Goal: Task Accomplishment & Management: Manage account settings

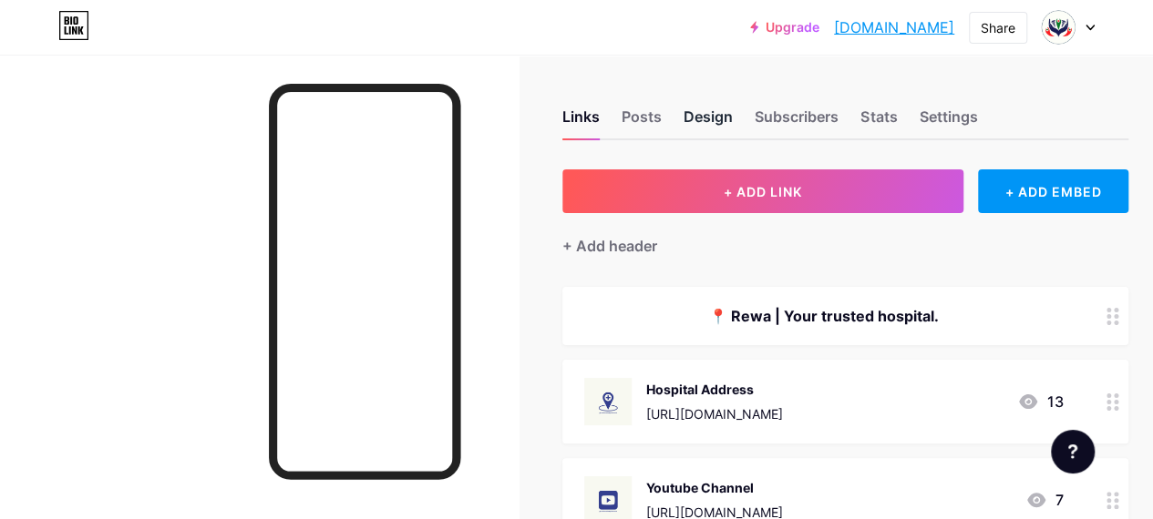
click at [709, 118] on div "Design" at bounding box center [707, 122] width 49 height 33
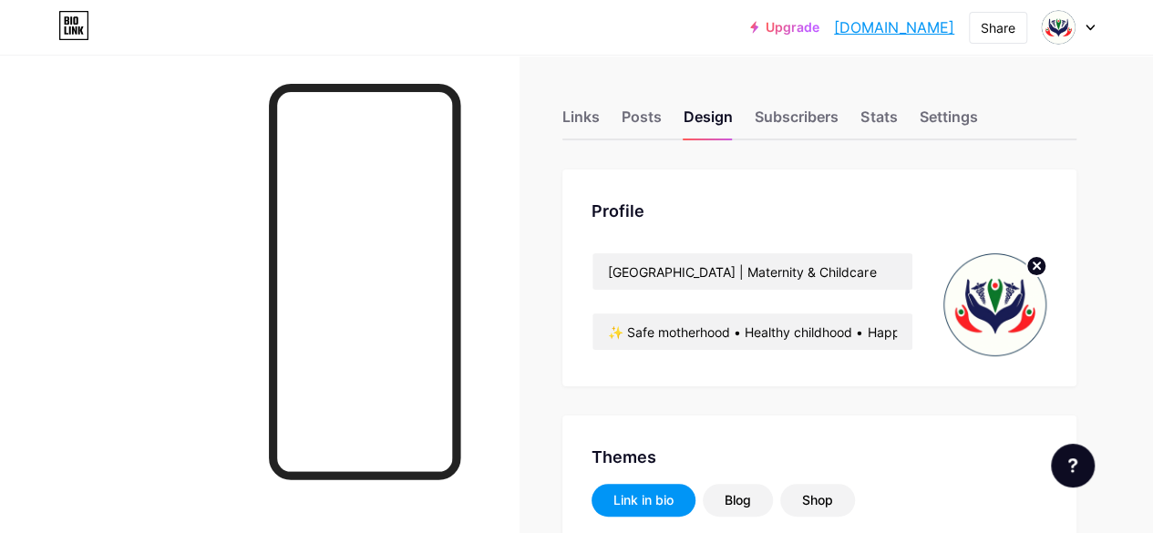
type input "#1d3d5f"
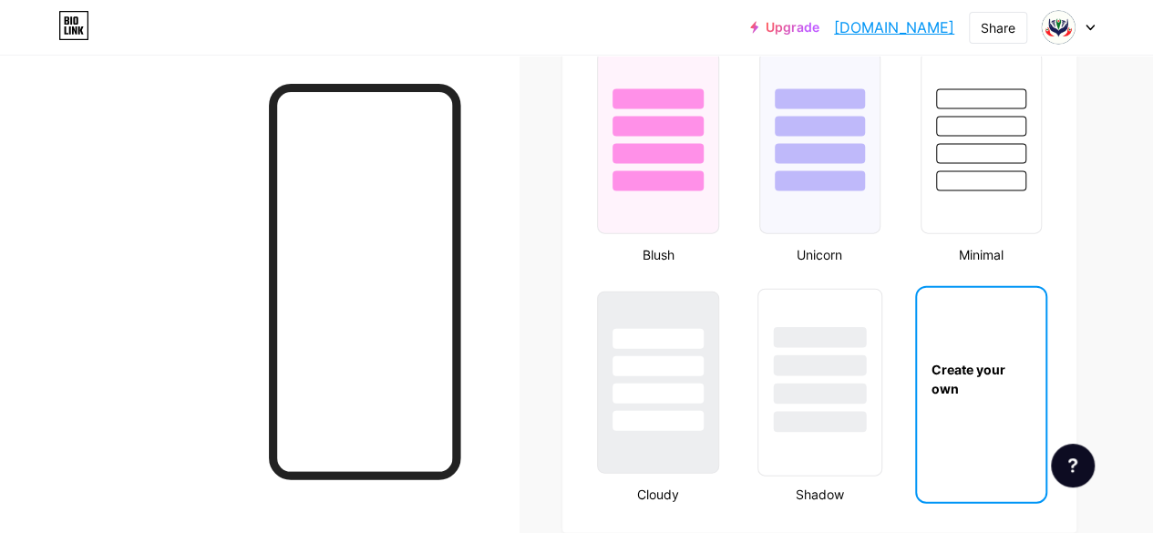
scroll to position [1914, 0]
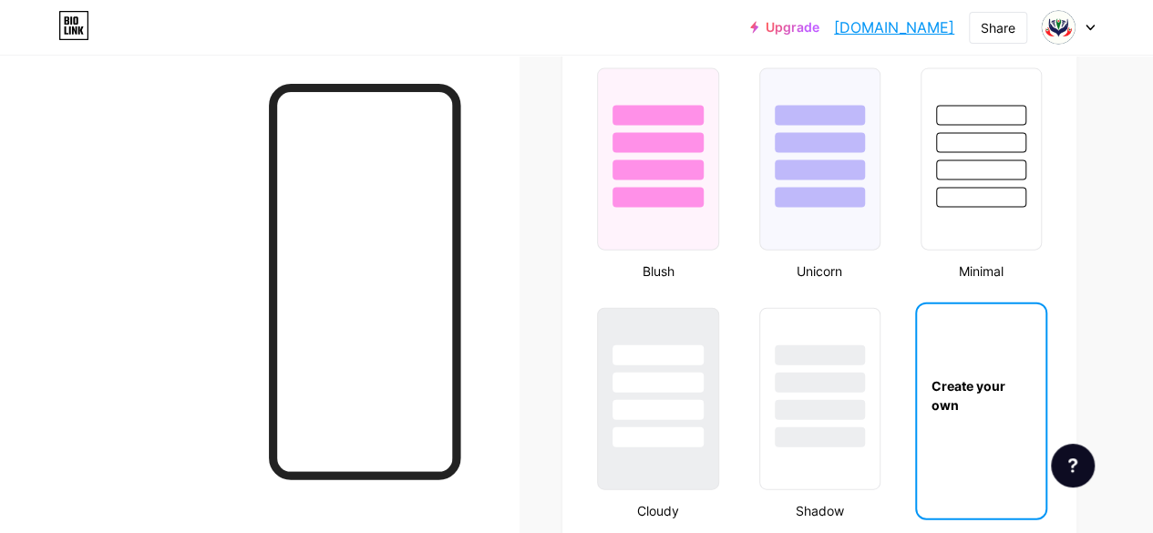
click at [986, 417] on div "Create your own" at bounding box center [981, 395] width 128 height 182
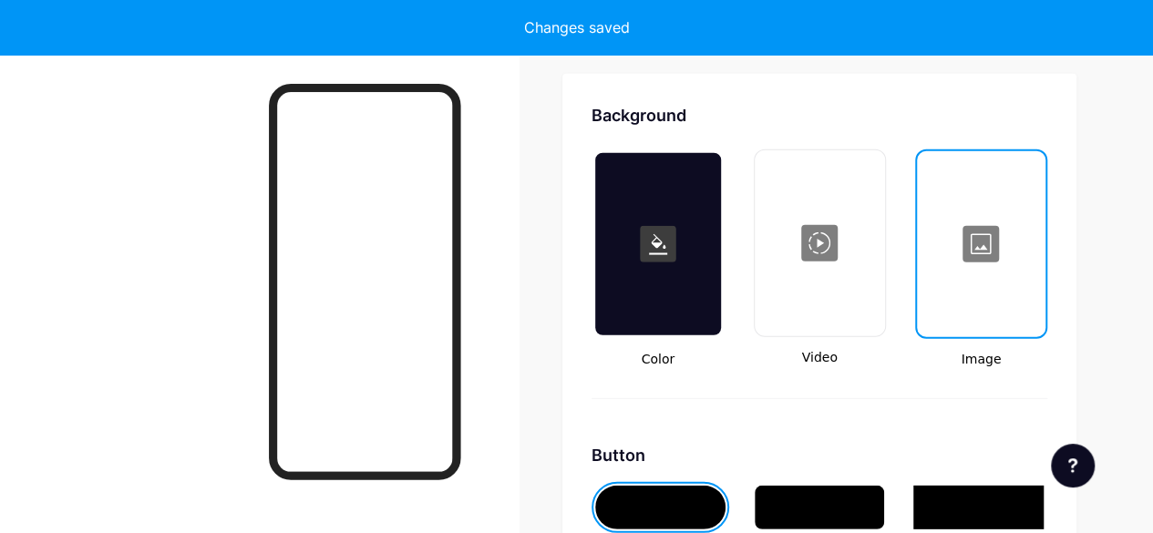
scroll to position [2419, 0]
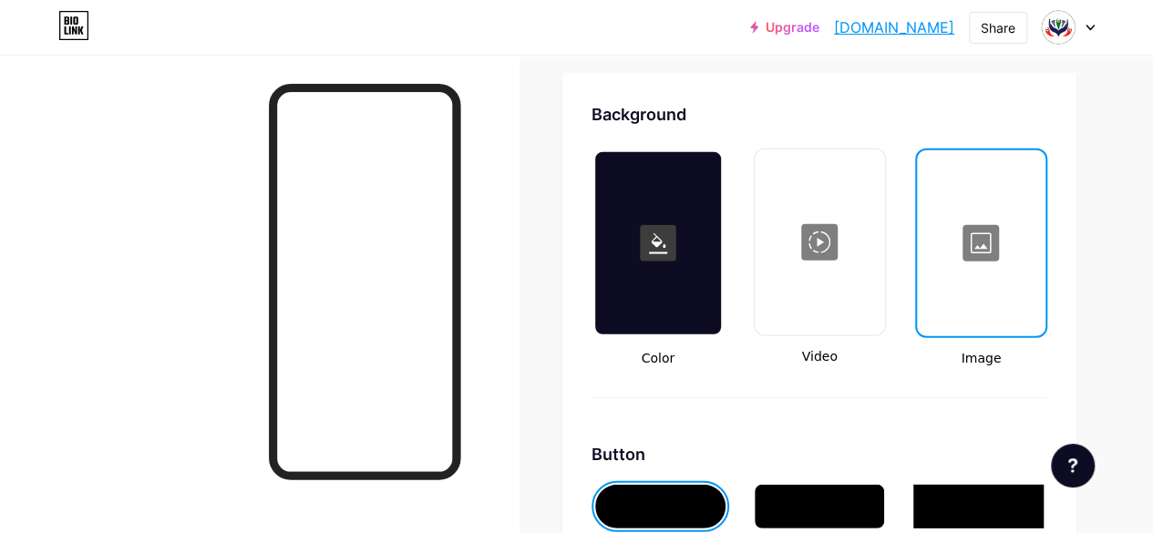
click at [977, 316] on div at bounding box center [981, 243] width 125 height 182
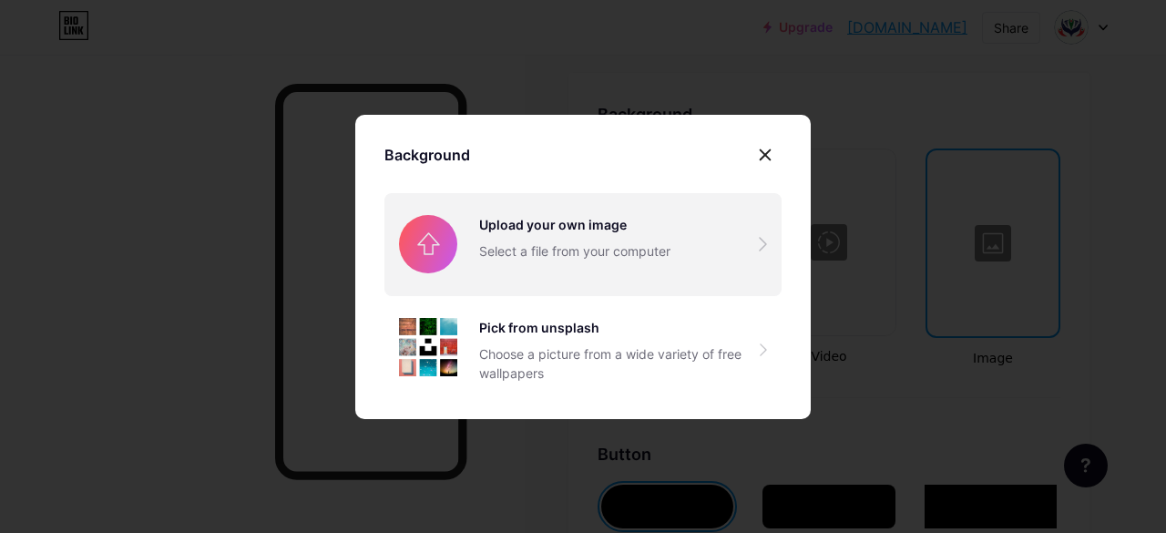
click at [554, 262] on input "file" at bounding box center [583, 244] width 397 height 102
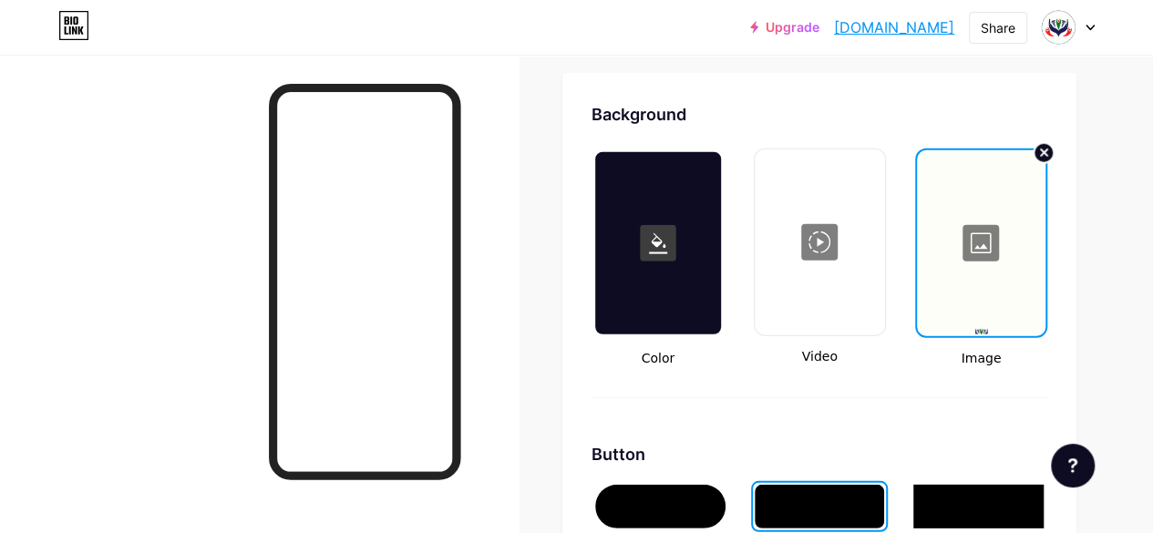
click at [997, 245] on div at bounding box center [981, 243] width 125 height 182
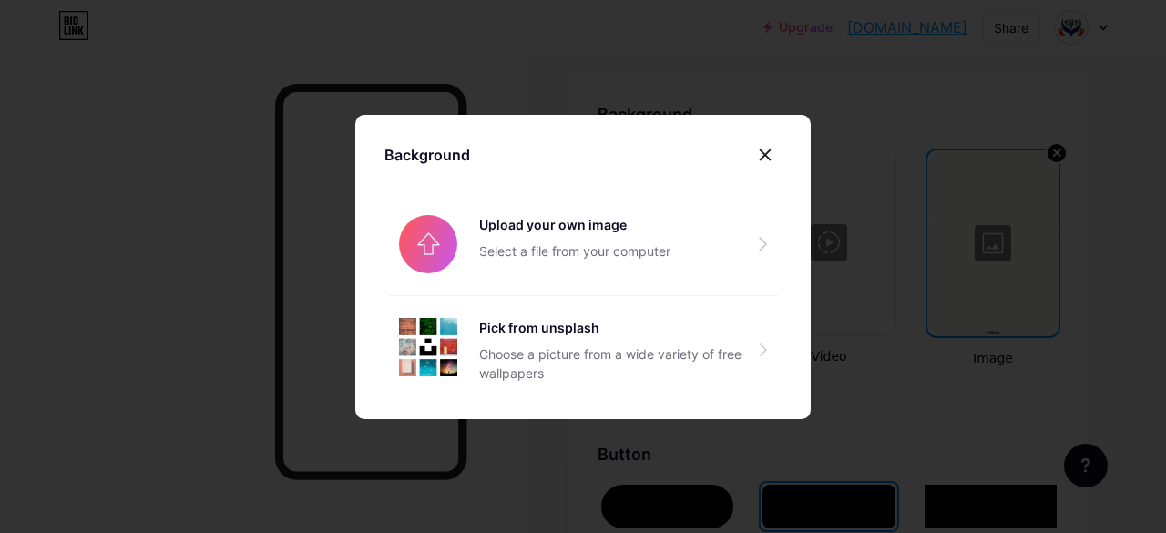
click at [997, 245] on div at bounding box center [583, 266] width 1166 height 533
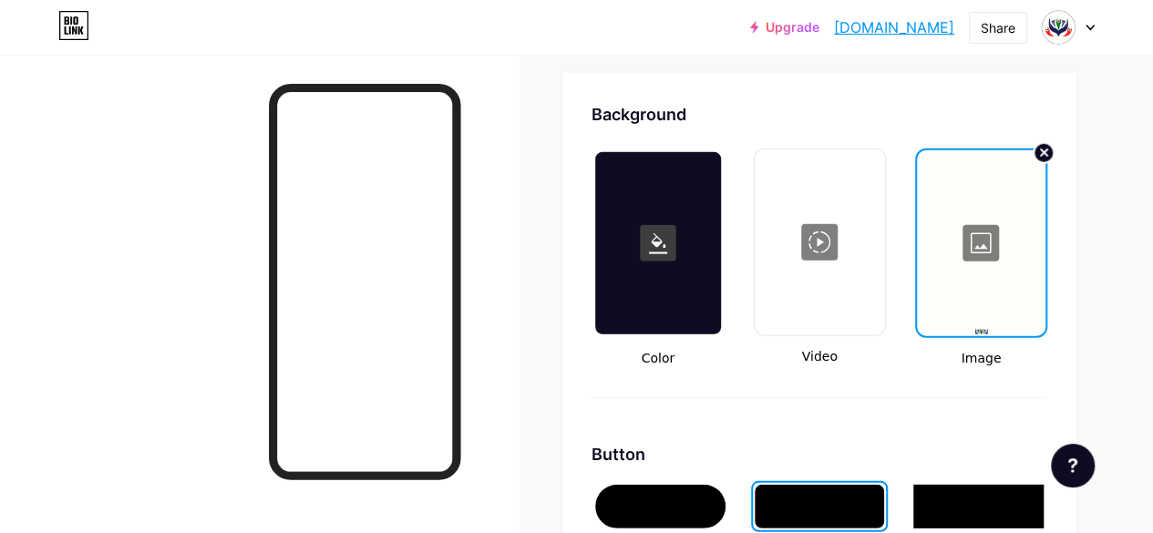
click at [995, 247] on div at bounding box center [981, 243] width 125 height 182
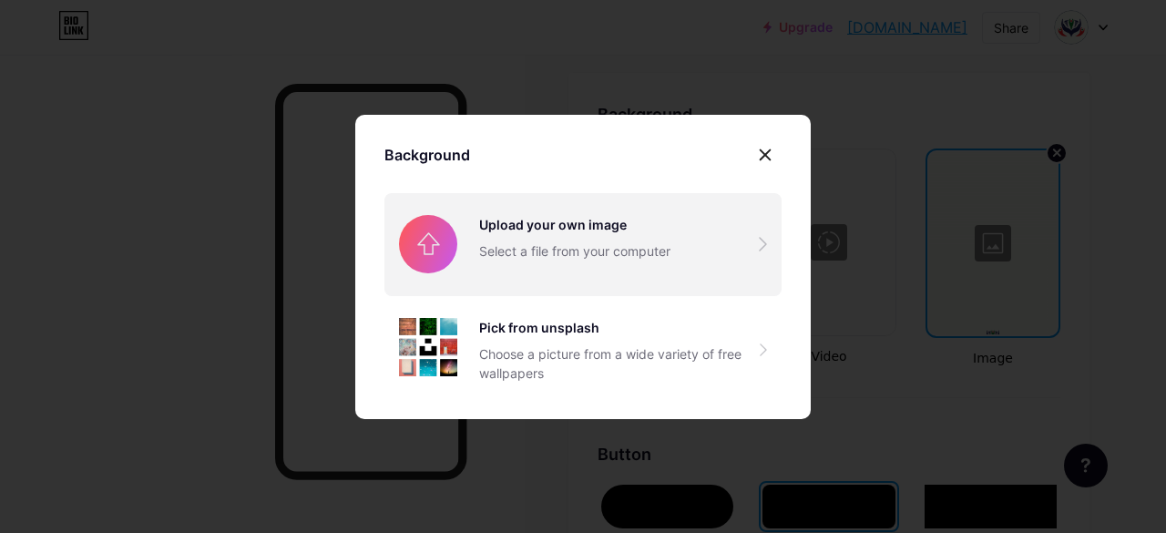
click at [558, 217] on input "file" at bounding box center [583, 244] width 397 height 102
click at [592, 243] on input "file" at bounding box center [583, 244] width 397 height 102
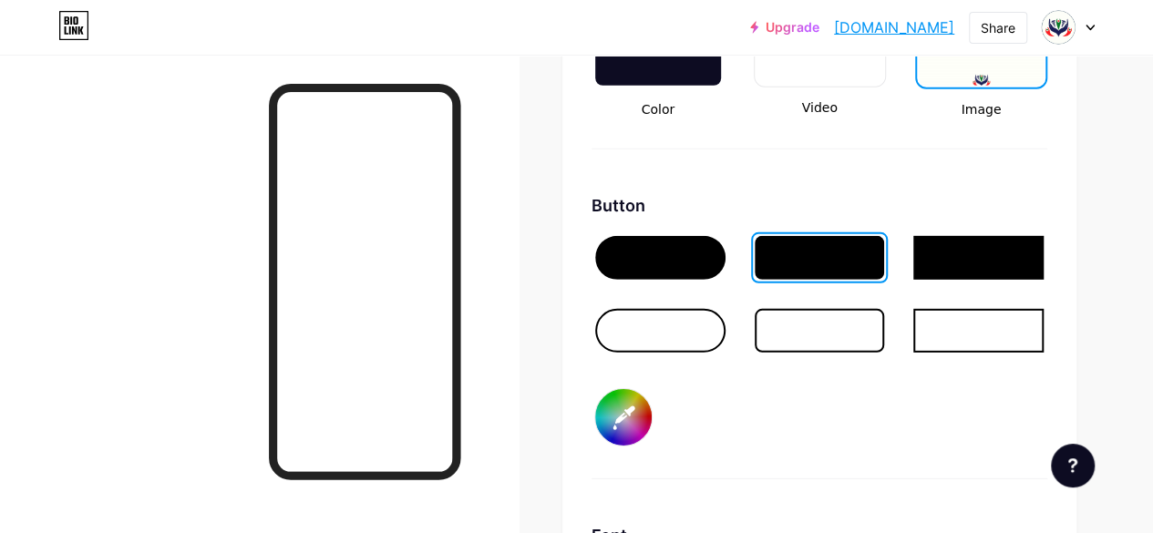
scroll to position [2693, 0]
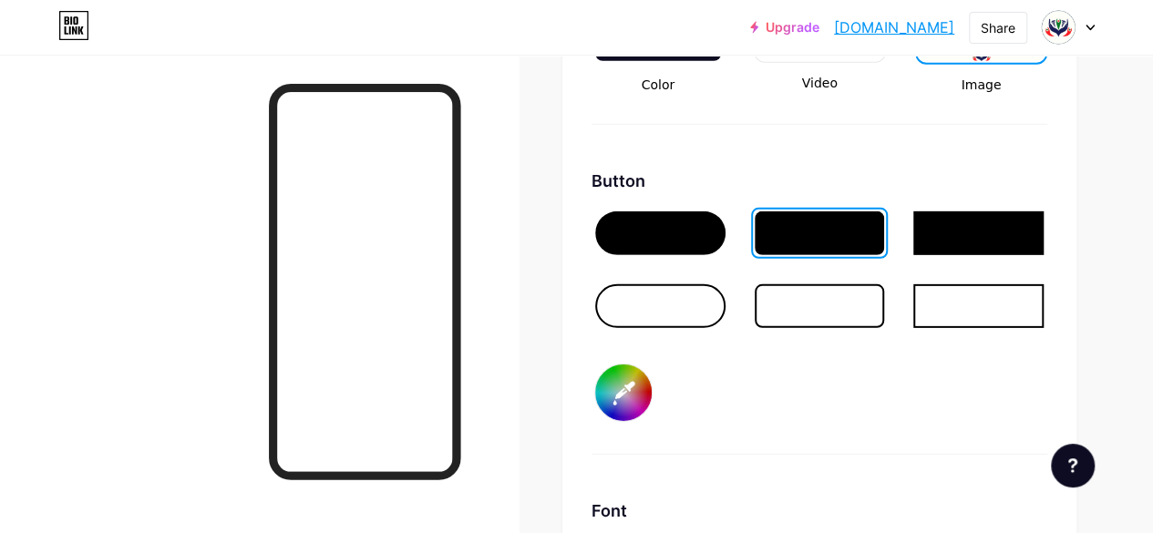
click at [636, 397] on input "#1d3d5f" at bounding box center [623, 392] width 56 height 56
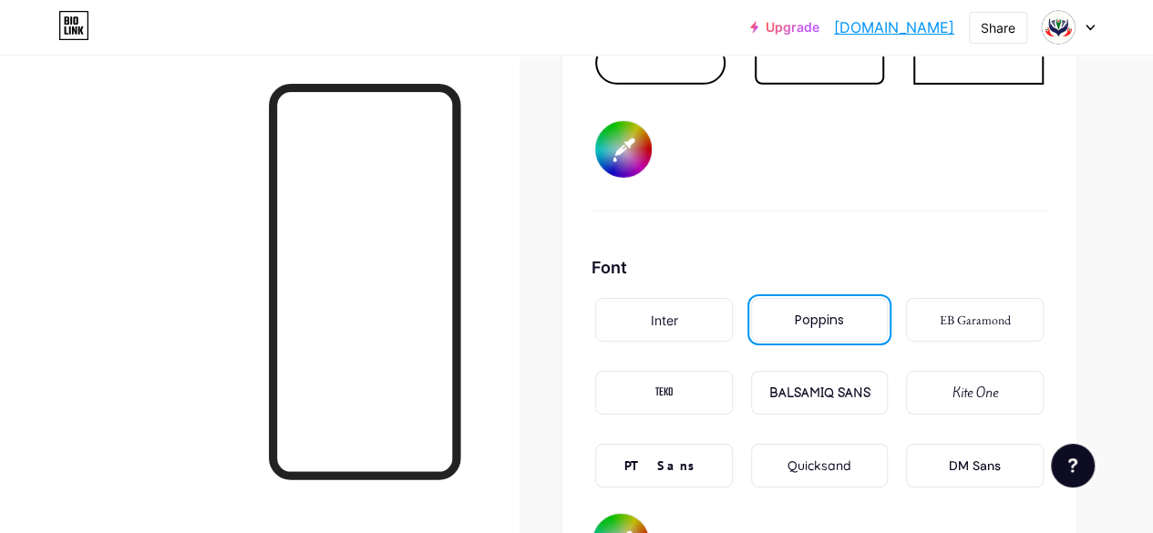
scroll to position [3057, 0]
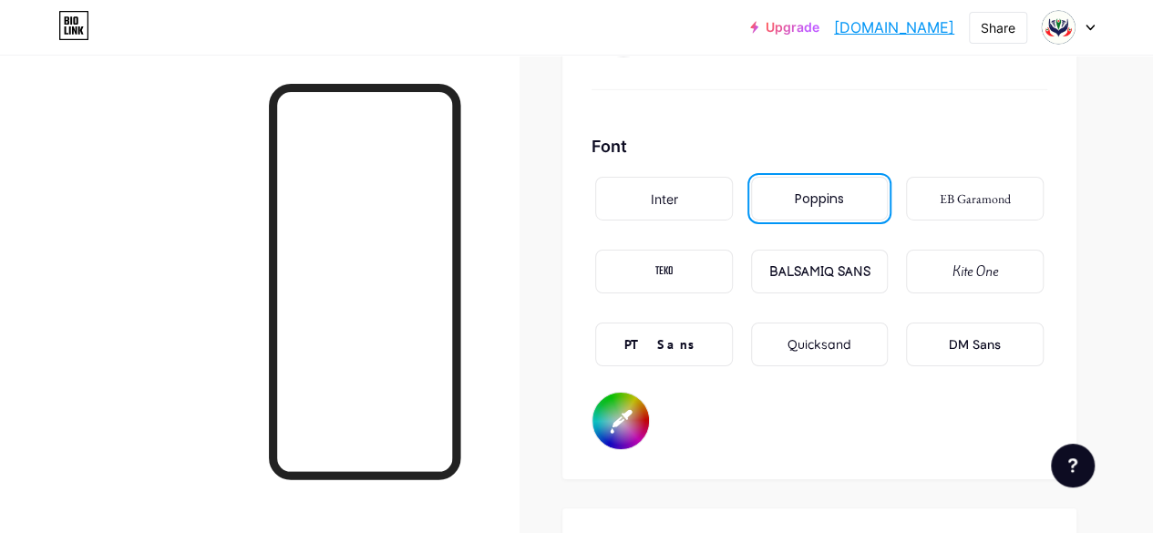
click at [643, 429] on input "#1d3d5f" at bounding box center [620, 421] width 56 height 56
click at [518, 379] on div at bounding box center [259, 321] width 518 height 533
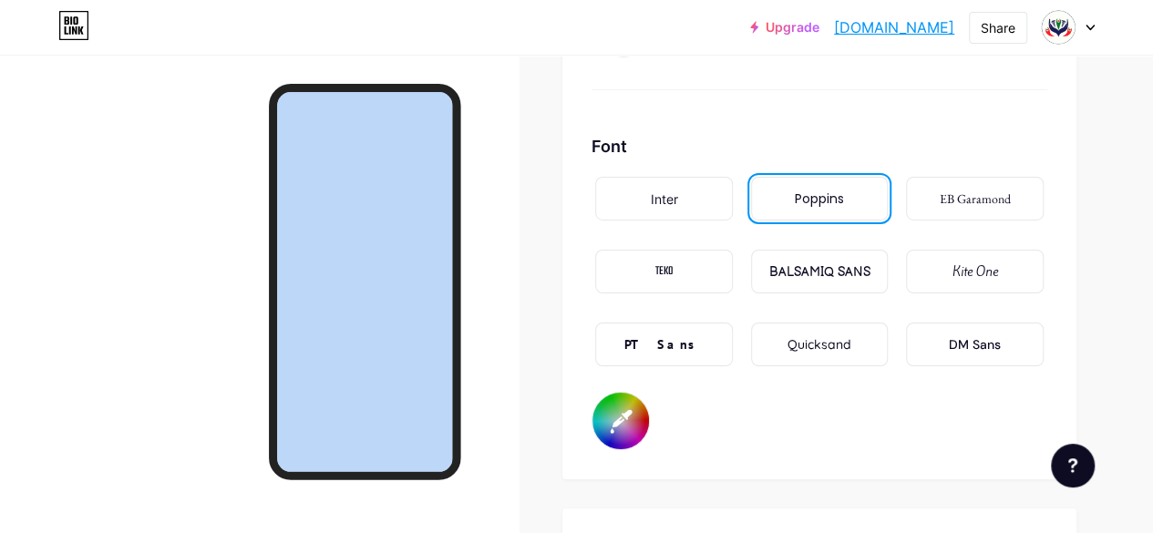
click at [518, 379] on div at bounding box center [259, 321] width 518 height 533
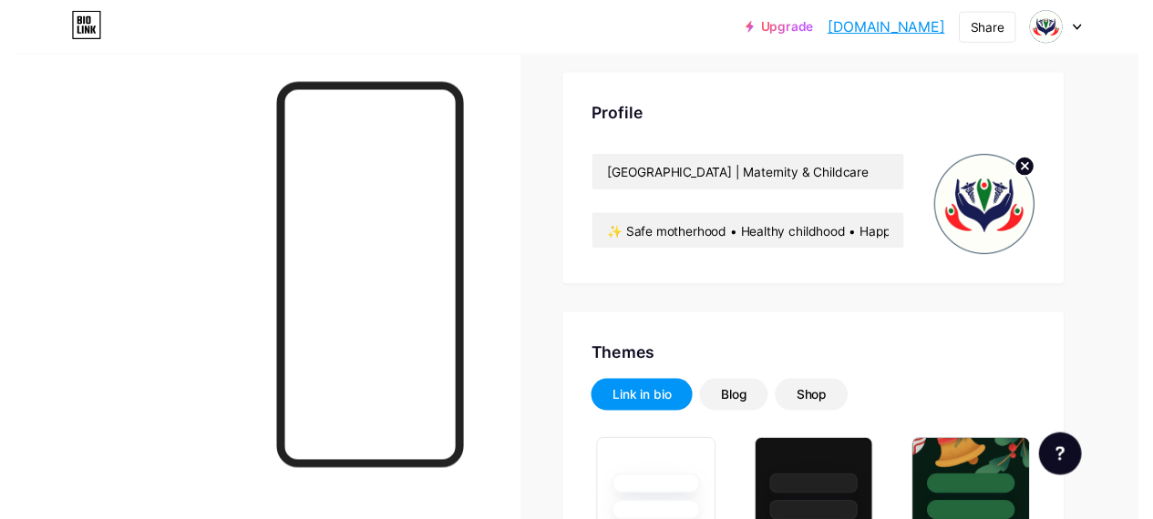
scroll to position [0, 0]
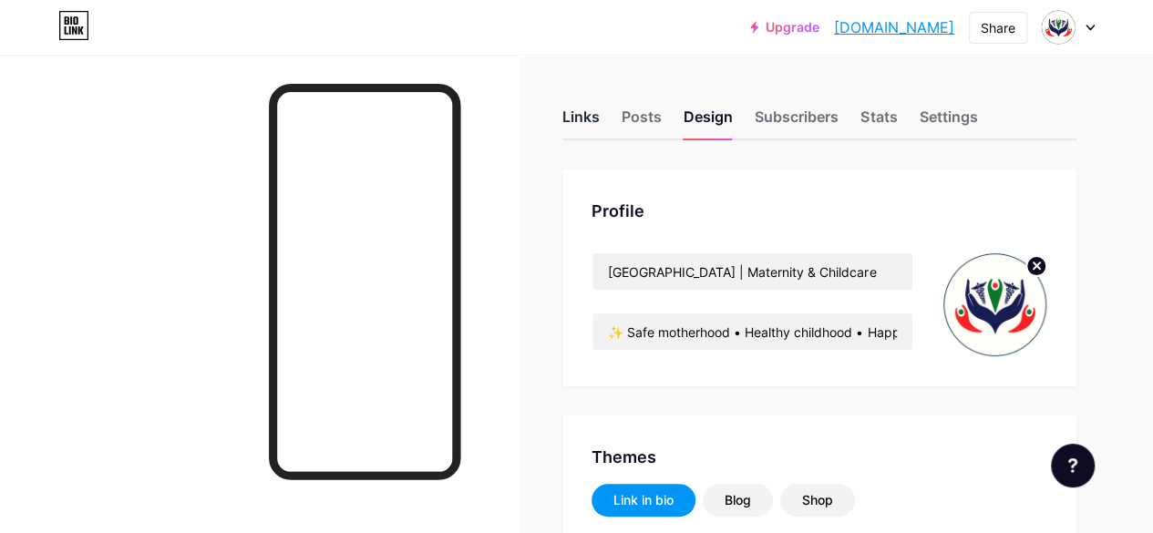
click at [594, 119] on div "Links" at bounding box center [580, 122] width 37 height 33
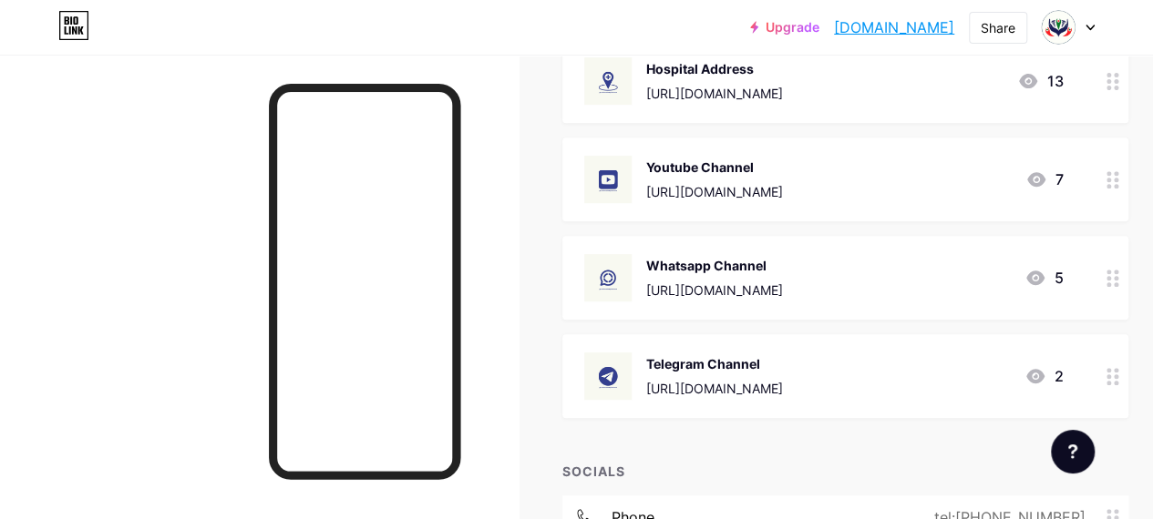
scroll to position [364, 0]
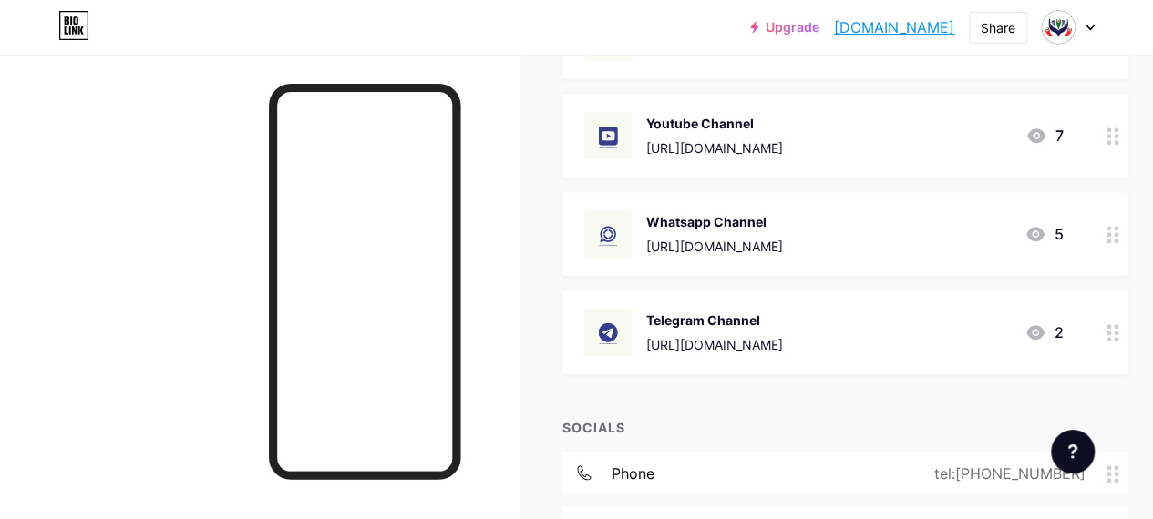
click at [783, 238] on div "[URL][DOMAIN_NAME]" at bounding box center [714, 246] width 137 height 19
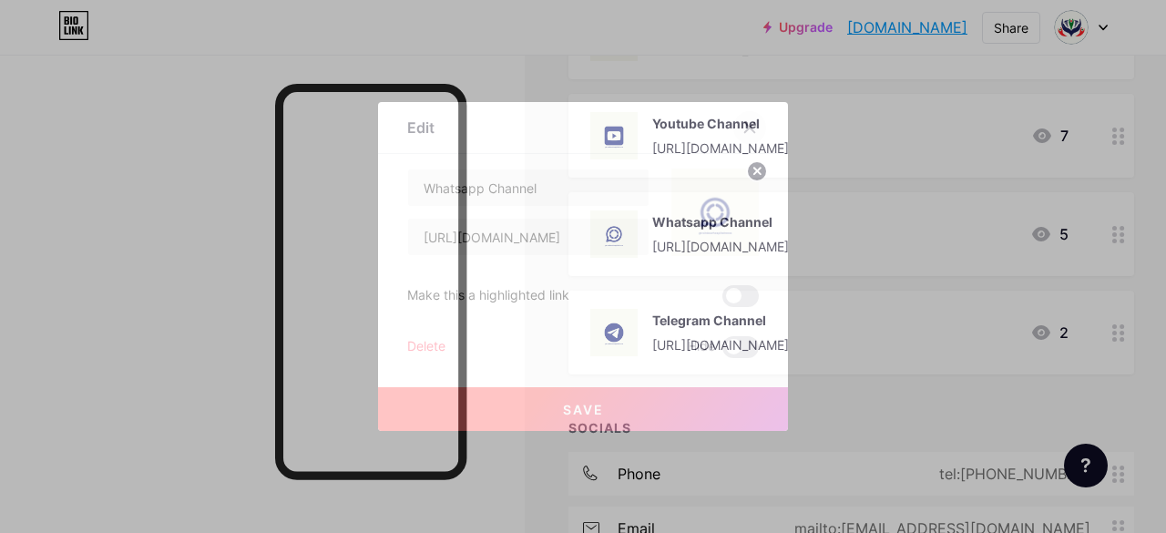
click at [742, 123] on div at bounding box center [750, 127] width 33 height 33
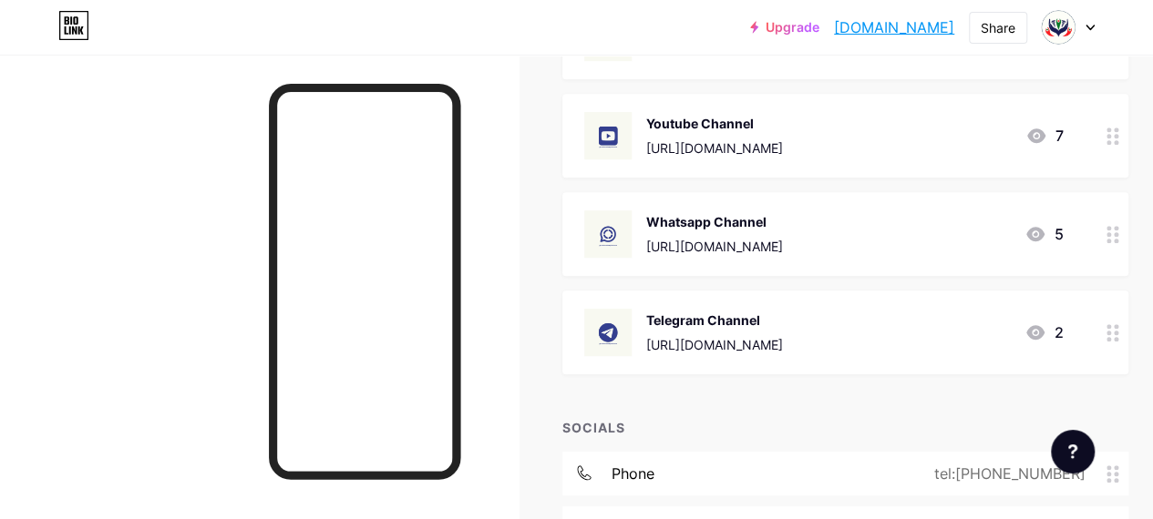
click at [770, 342] on div "[URL][DOMAIN_NAME]" at bounding box center [714, 344] width 137 height 19
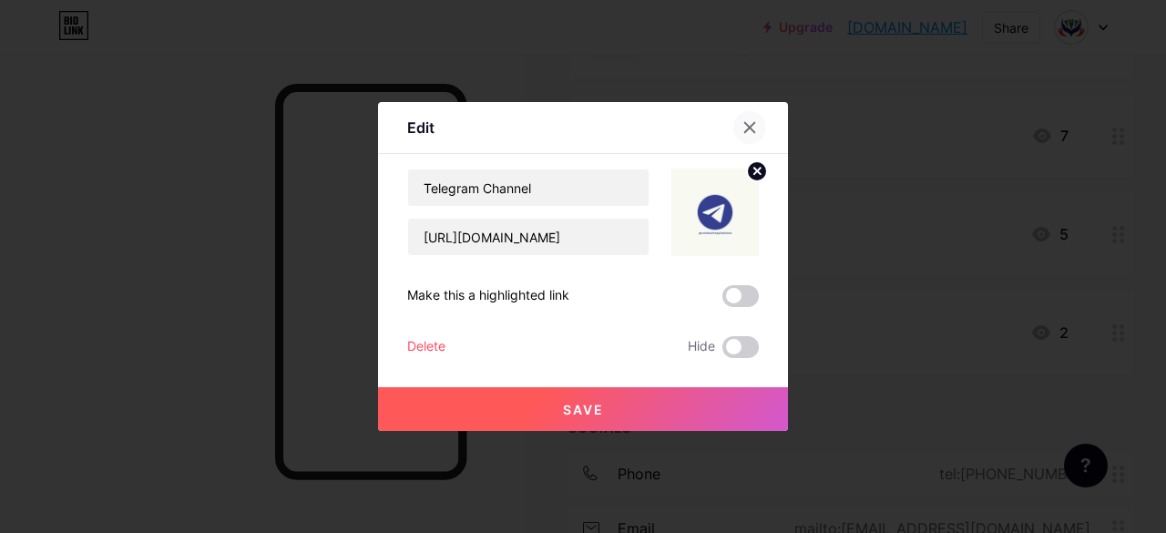
click at [758, 127] on div at bounding box center [750, 127] width 33 height 33
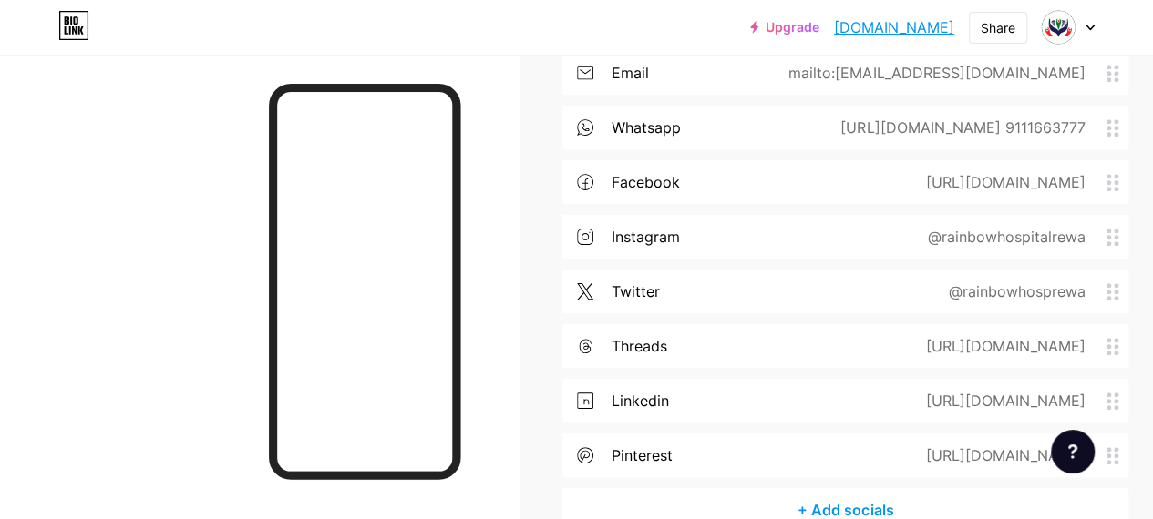
scroll to position [911, 0]
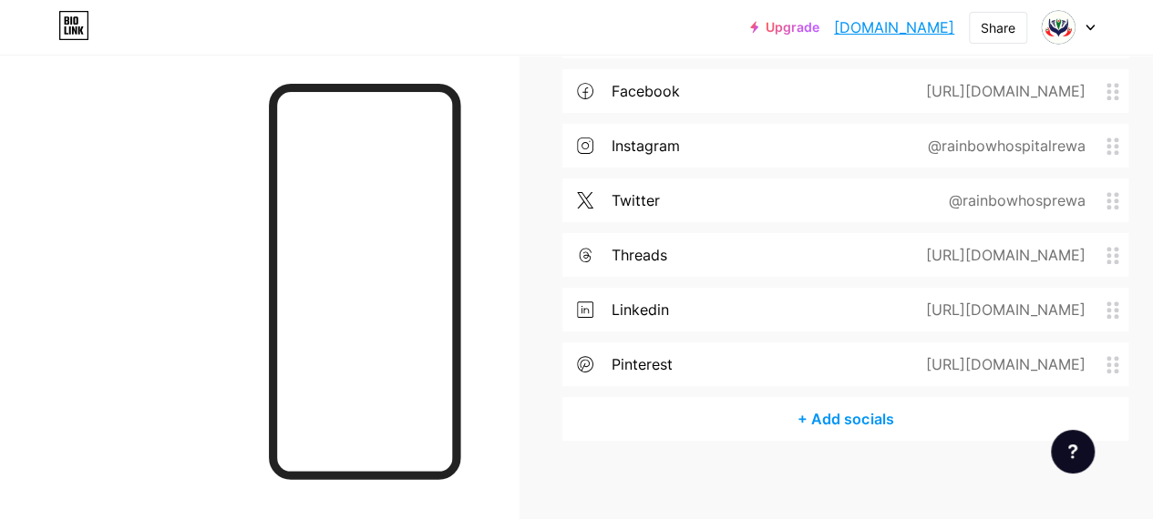
click at [856, 424] on div "+ Add socials" at bounding box center [845, 419] width 566 height 44
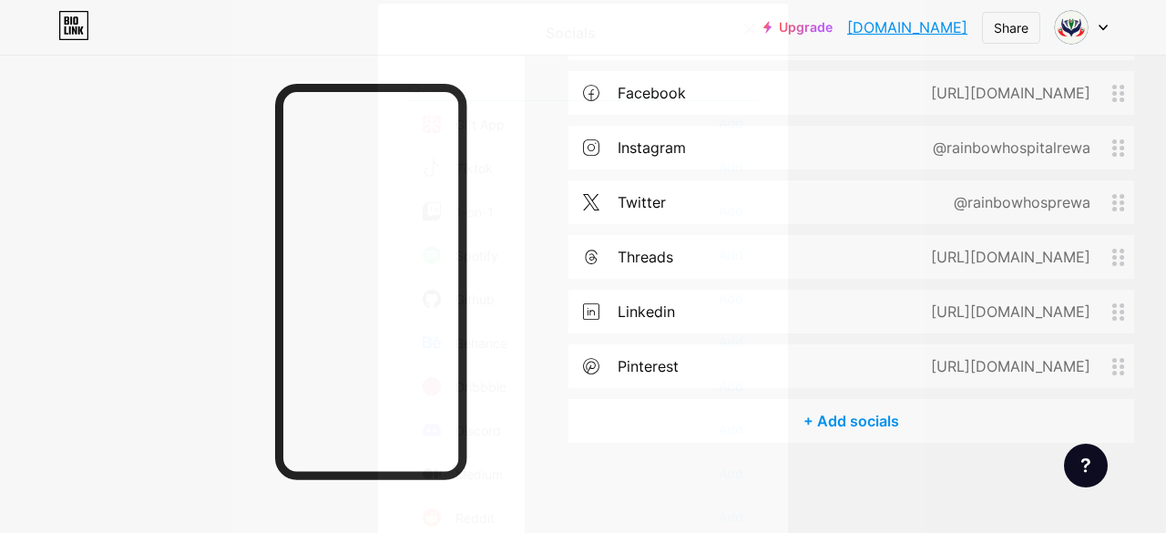
scroll to position [364, 0]
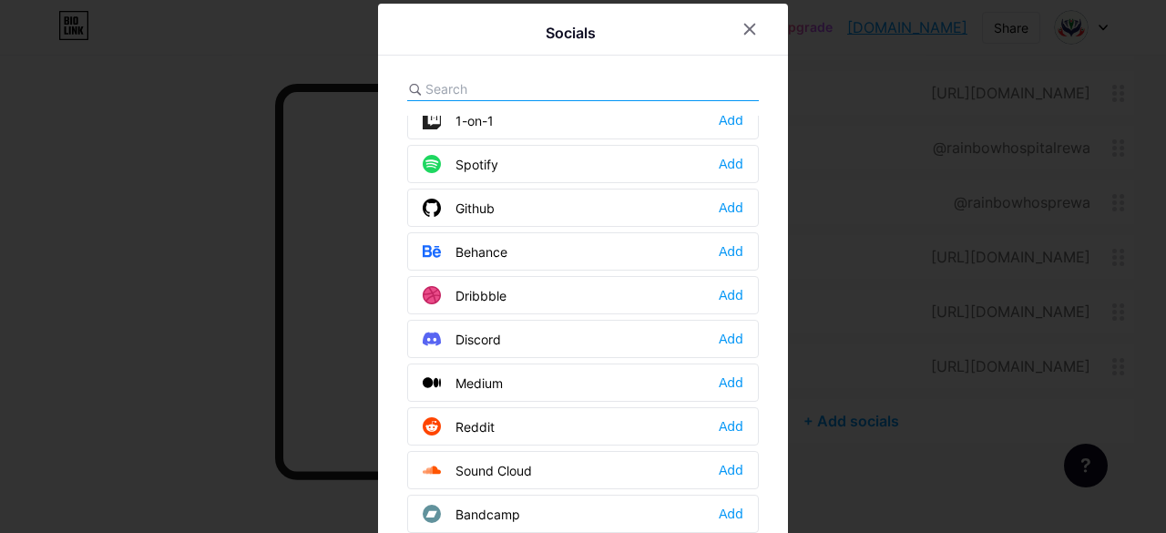
click at [736, 417] on div "Add" at bounding box center [731, 426] width 25 height 18
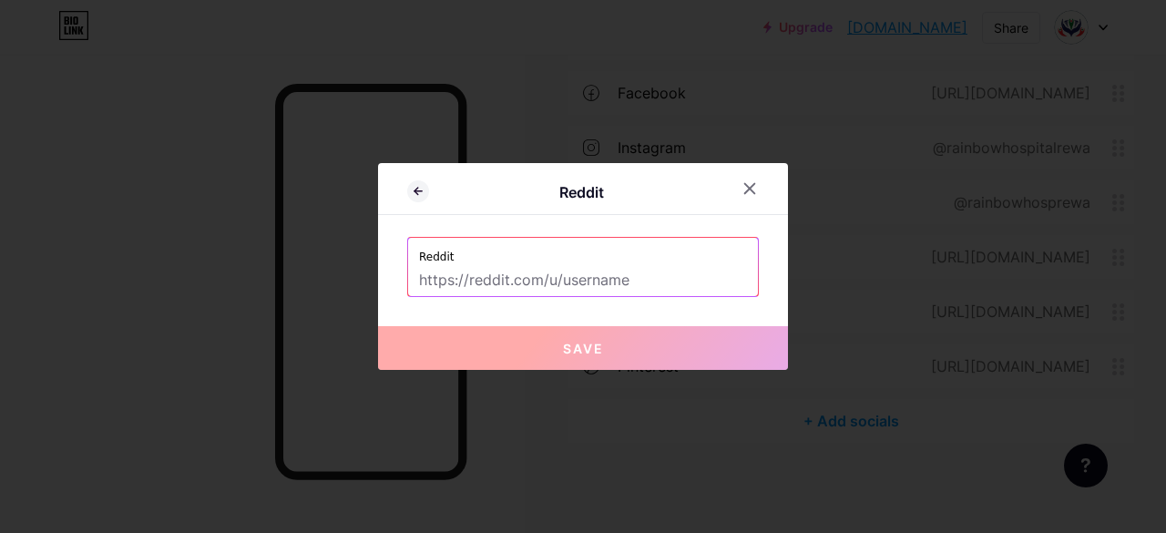
click at [581, 286] on input "text" at bounding box center [583, 280] width 328 height 31
click at [555, 281] on input "text" at bounding box center [583, 280] width 328 height 31
paste input "https://www.reddit.com/r/RainbowHospitalRewa/"
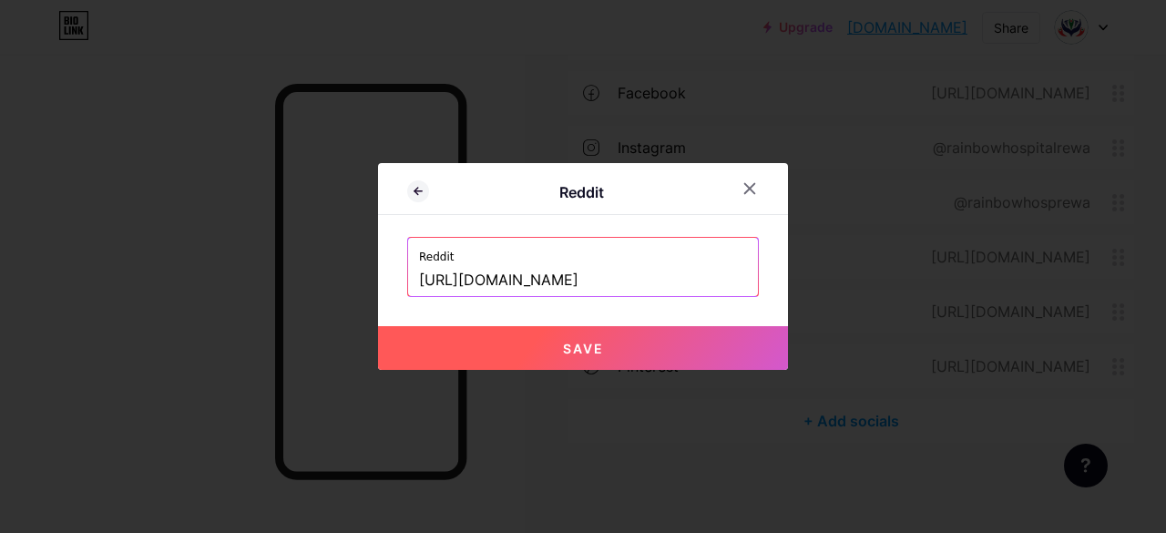
scroll to position [0, 2]
type input "[URL][DOMAIN_NAME]"
click at [544, 358] on button "Save" at bounding box center [583, 348] width 410 height 44
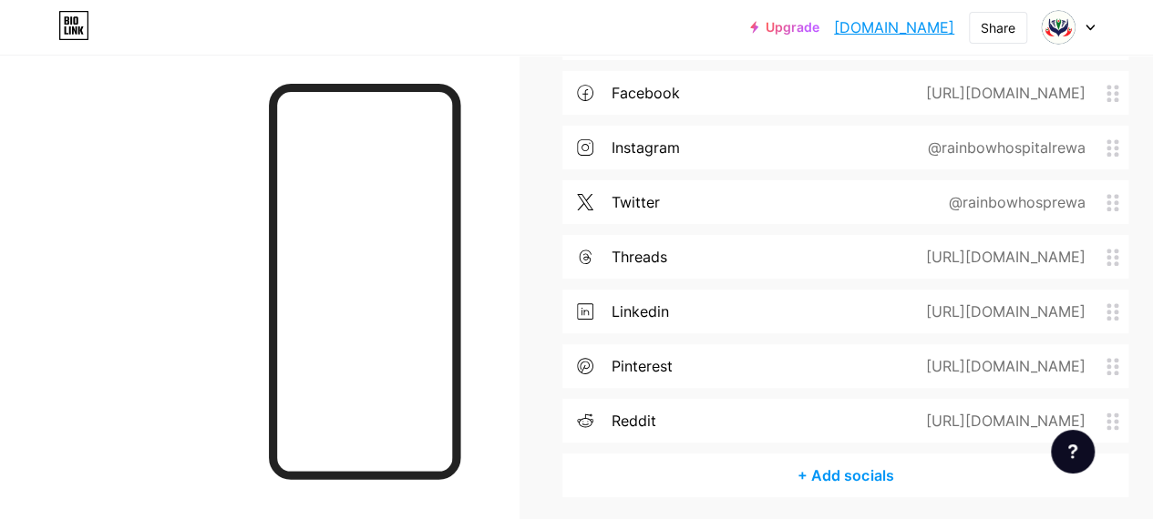
click at [830, 484] on div "+ Add socials" at bounding box center [845, 476] width 566 height 44
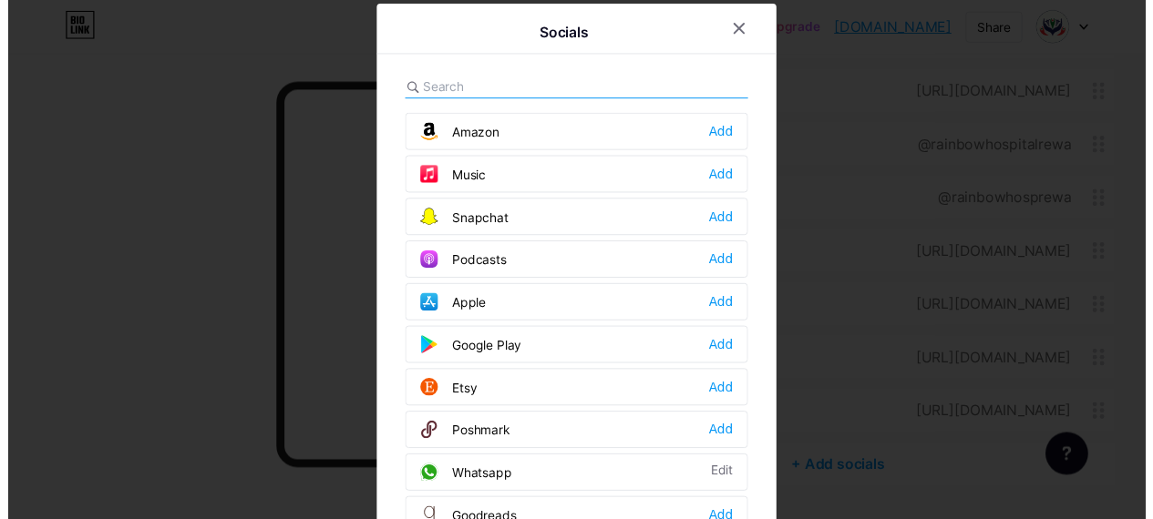
scroll to position [1185, 0]
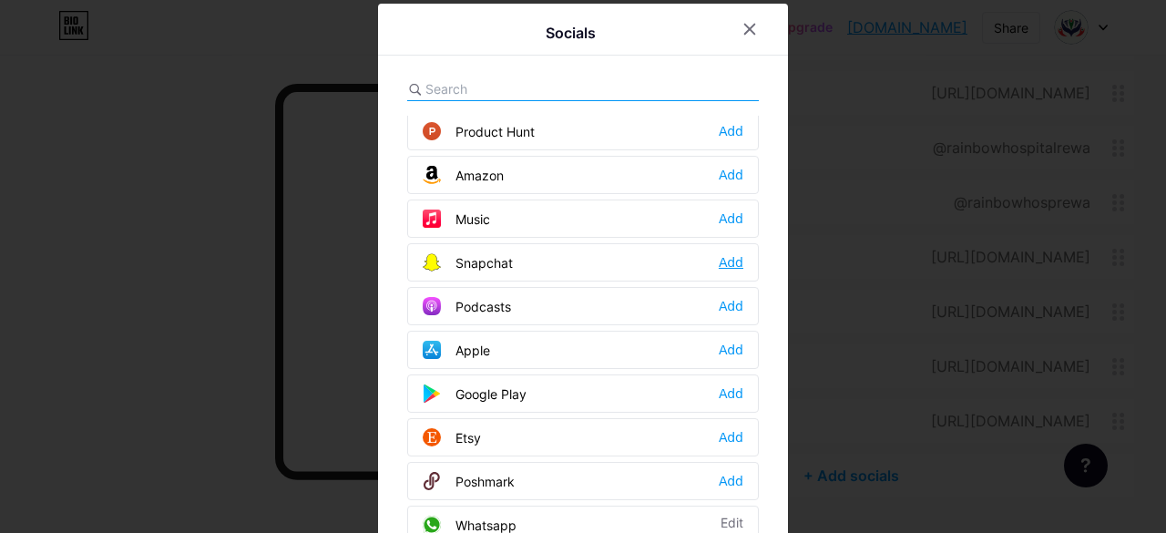
click at [726, 253] on div "Add" at bounding box center [731, 262] width 25 height 18
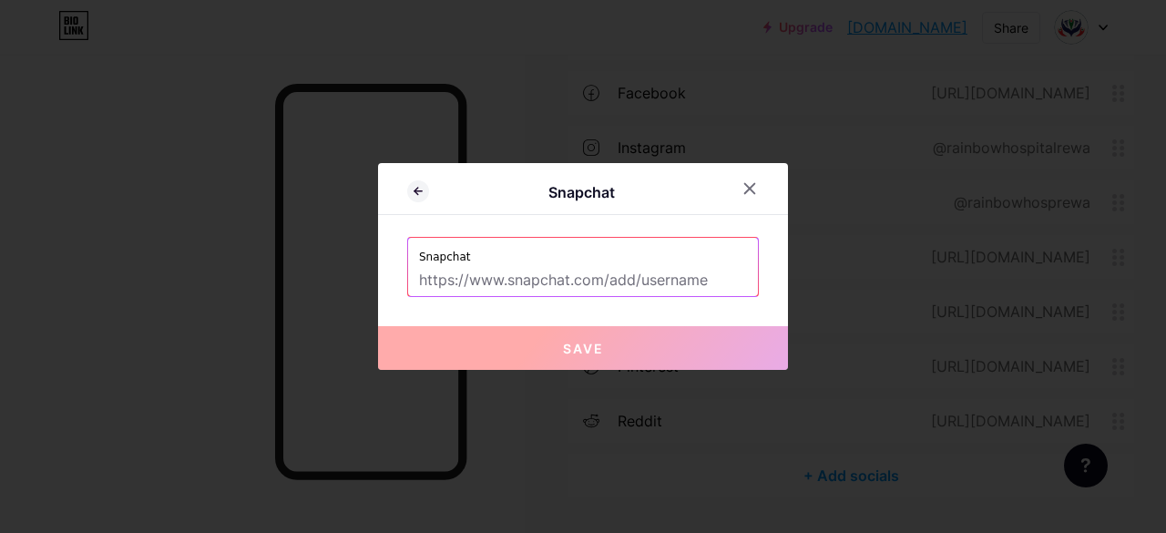
drag, startPoint x: 420, startPoint y: 283, endPoint x: 503, endPoint y: 283, distance: 82.9
click at [503, 283] on input "text" at bounding box center [583, 280] width 328 height 31
click at [753, 194] on icon at bounding box center [750, 188] width 15 height 15
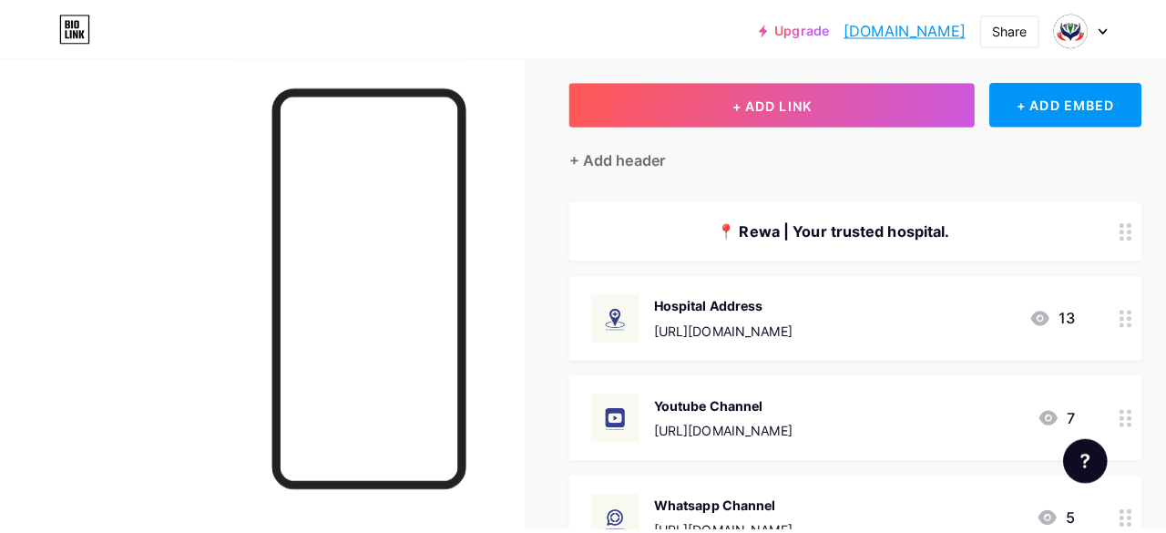
scroll to position [0, 0]
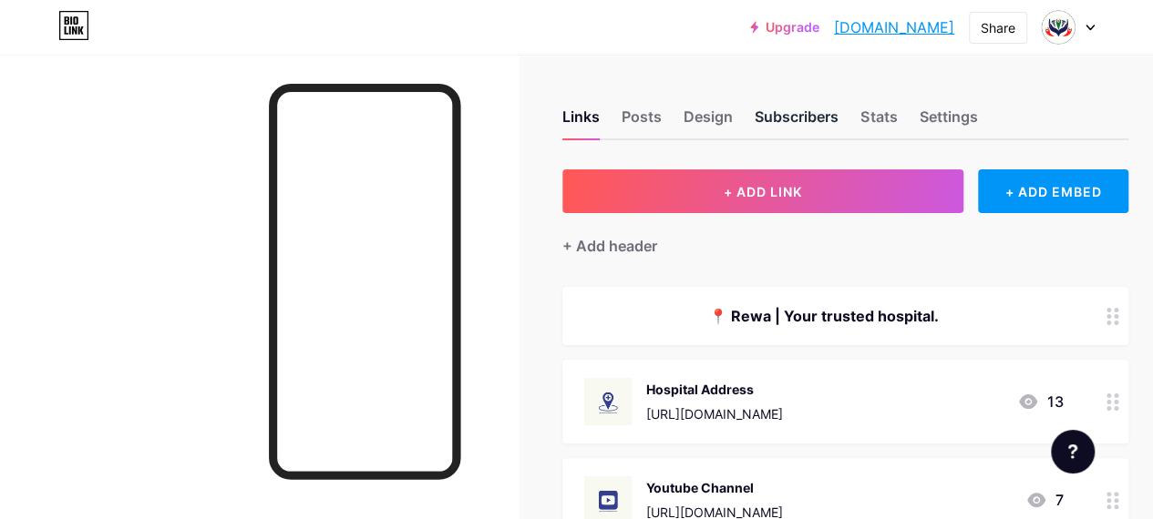
click at [820, 119] on div "Subscribers" at bounding box center [796, 122] width 84 height 33
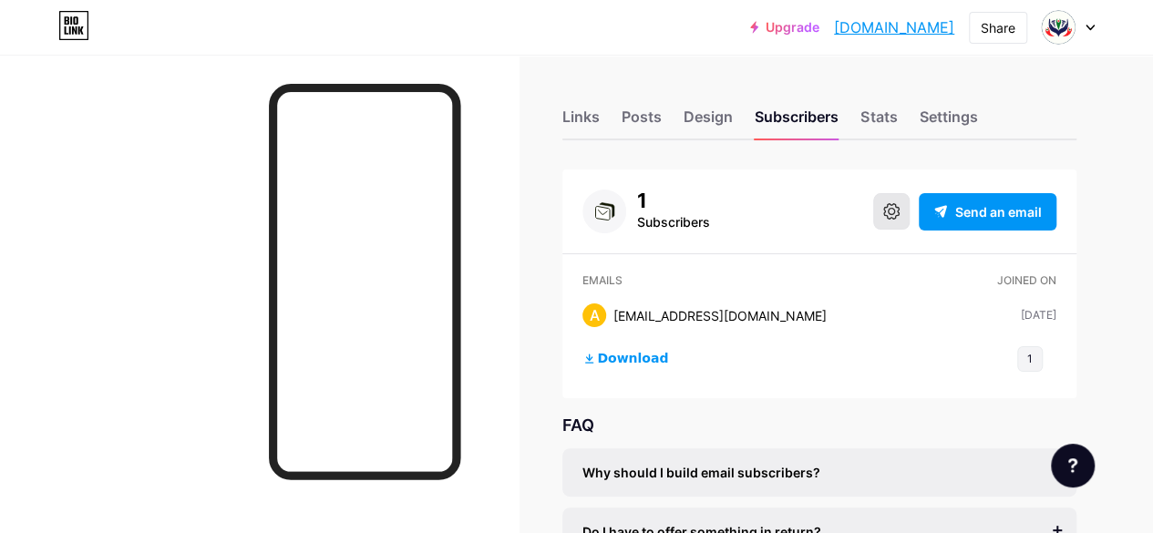
click at [887, 212] on icon at bounding box center [891, 211] width 16 height 16
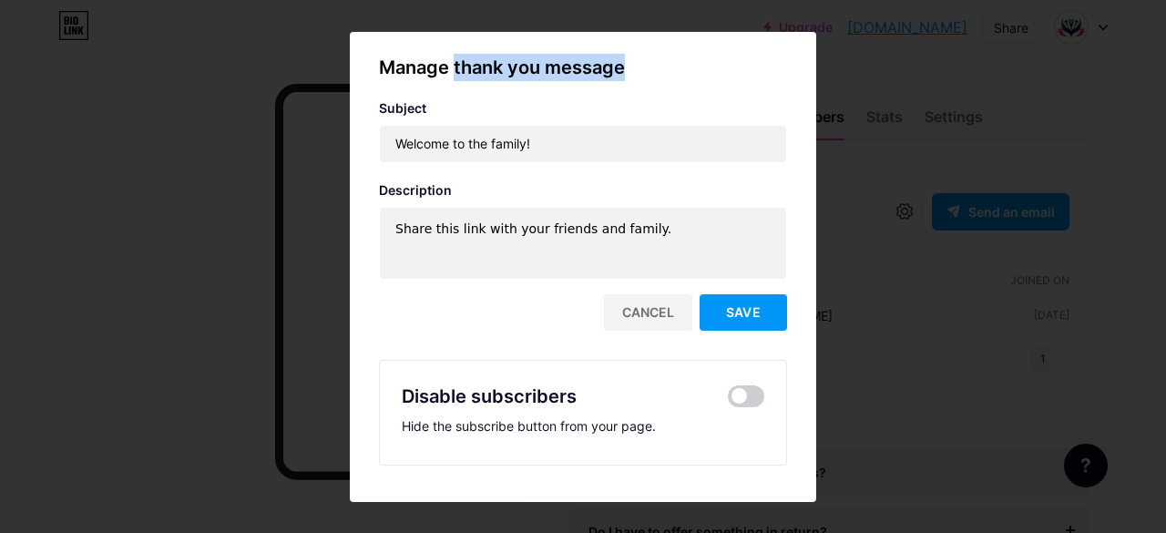
drag, startPoint x: 456, startPoint y: 70, endPoint x: 631, endPoint y: 72, distance: 175.0
click at [631, 72] on div "Manage thank you message" at bounding box center [583, 67] width 408 height 27
copy div "thank you message"
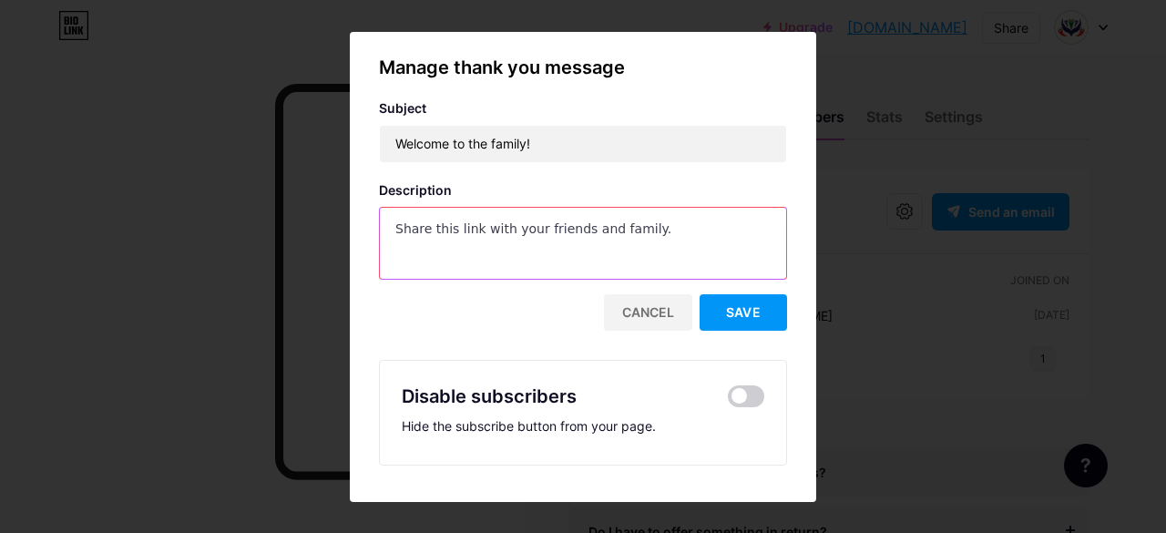
click at [673, 231] on textarea "Share this link with your friends and family." at bounding box center [583, 244] width 406 height 73
type textarea "S"
paste textarea "Thank you for subscribing! 🌸 You’re now part of our family where we share trust…"
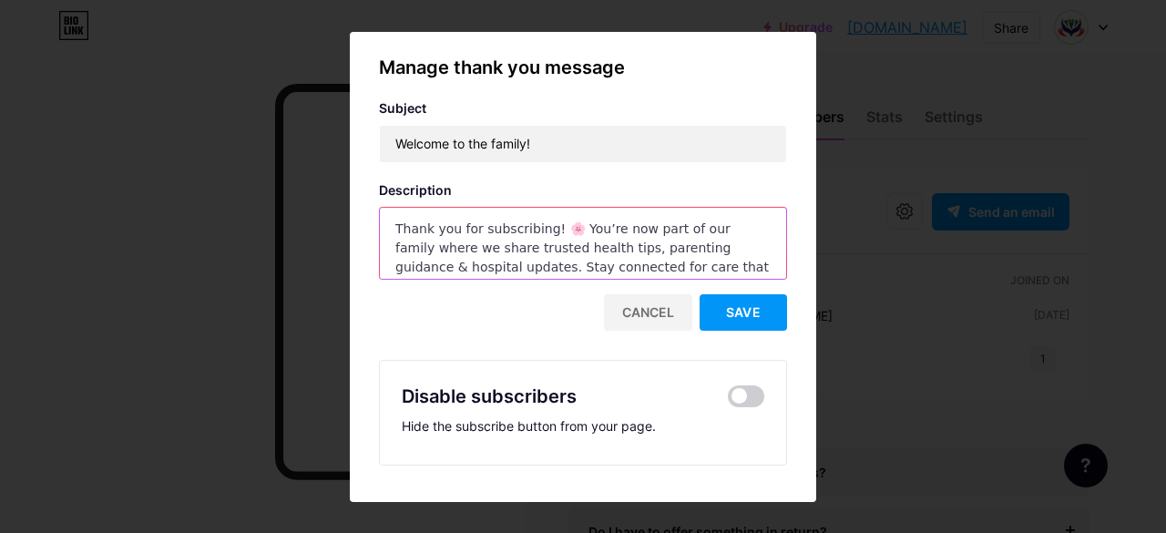
type textarea "Thank you for subscribing! 🌸 You’re now part of our family where we share trust…"
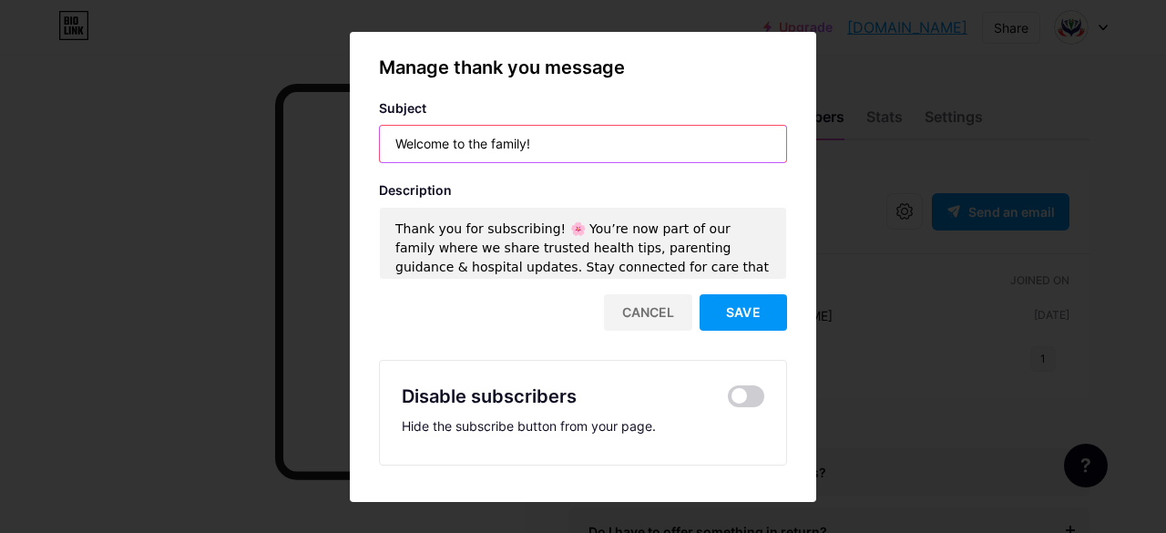
click at [559, 140] on input "Welcome to the family!" at bounding box center [583, 144] width 406 height 36
type input "W"
paste input "🏥 Welcome to Rainbow Hospital Rewa 💕"
type input "🏥 Welcome to Rainbow Hospital Rewa 💕"
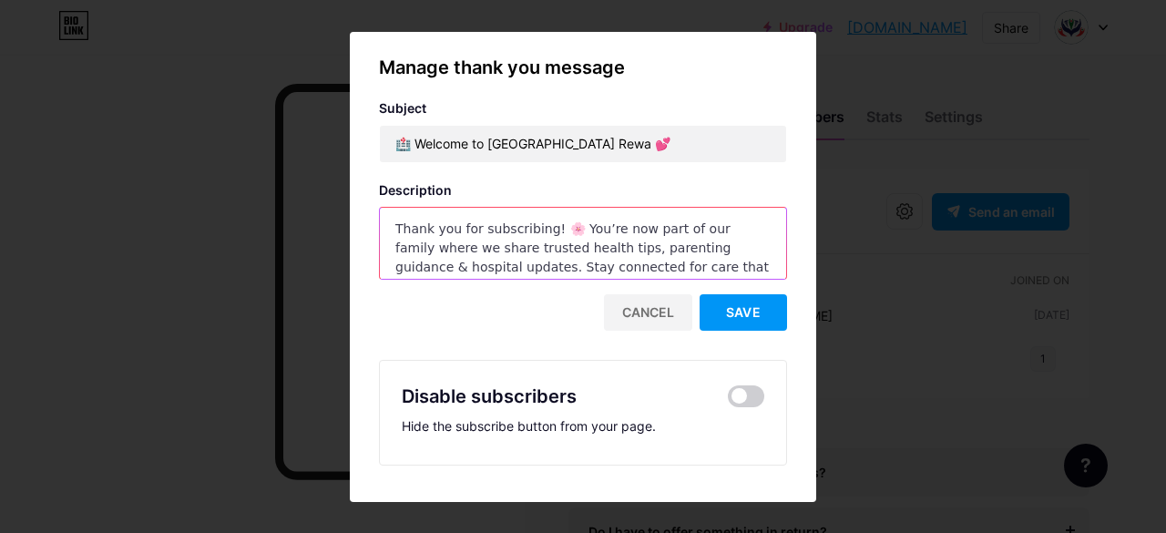
click at [707, 269] on textarea "Thank you for subscribing! 🌸 You’re now part of our family where we share trust…" at bounding box center [583, 244] width 406 height 73
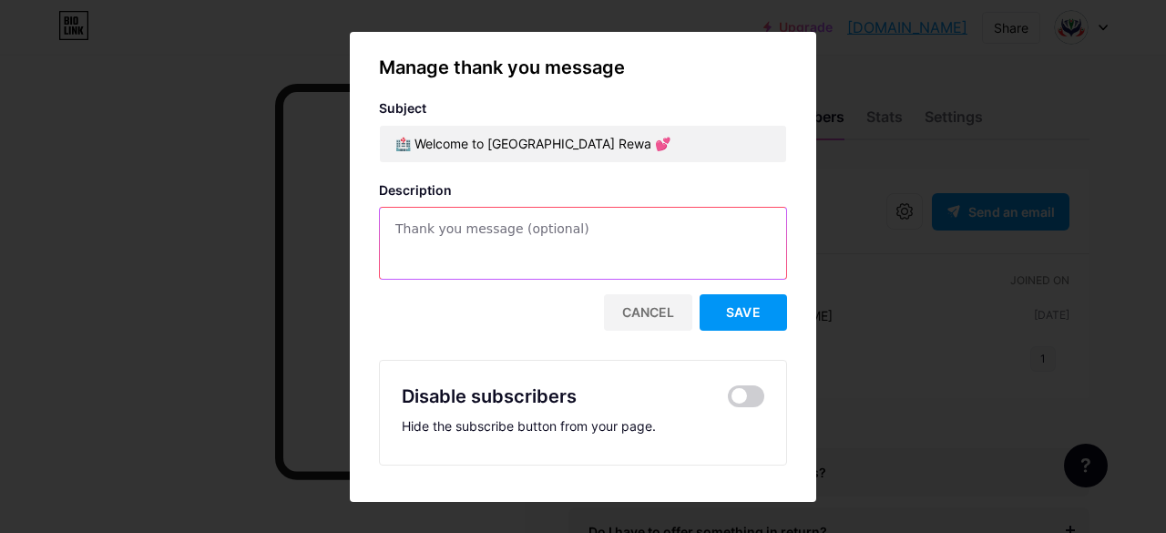
paste textarea "Thank you for subscribing! 🌸 You’re now part of the Rainbow Hospital & Research…"
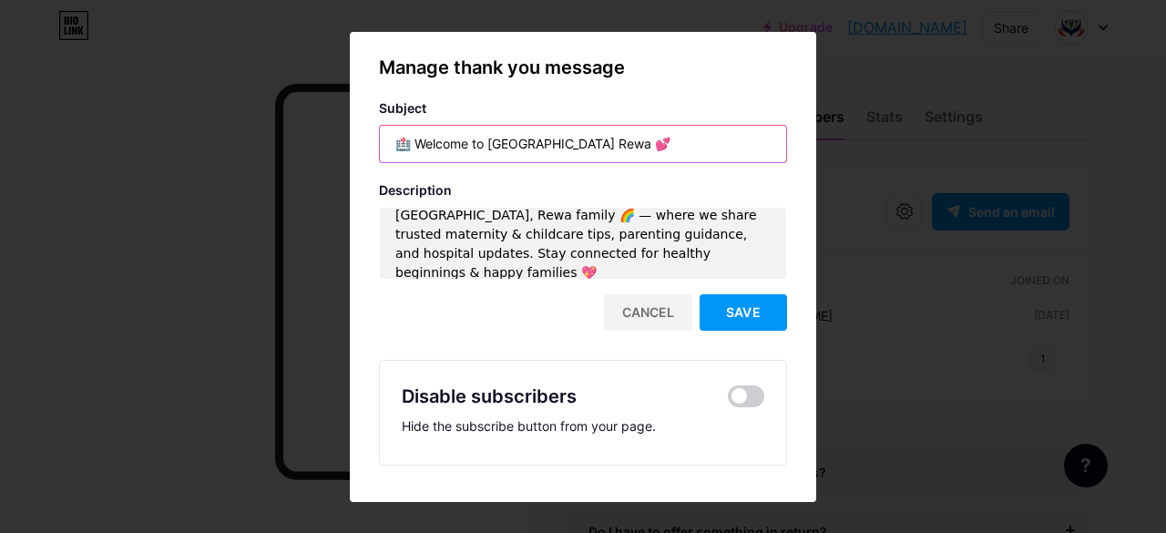
click at [400, 143] on input "🏥 Welcome to Rainbow Hospital Rewa 💕" at bounding box center [583, 144] width 406 height 36
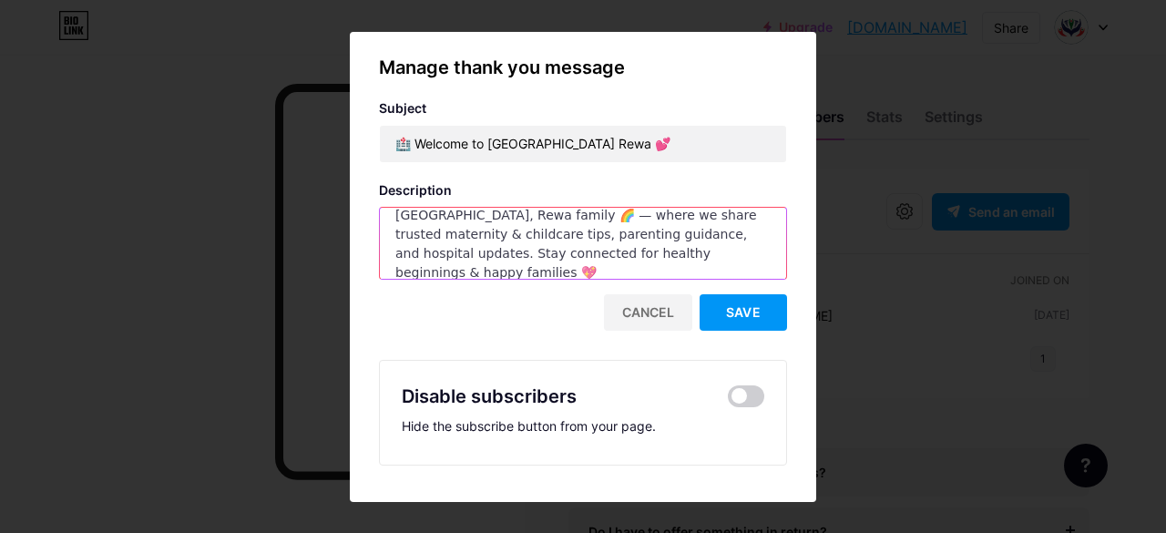
click at [641, 216] on textarea "Thank you for subscribing! 🌸 You’re now part of the Rainbow Hospital & Research…" at bounding box center [583, 244] width 406 height 73
paste textarea "🏥"
click at [662, 218] on textarea "Thank you for subscribing! 🌸 You’re now part of the Rainbow Hospital & Research…" at bounding box center [583, 244] width 406 height 73
click at [496, 258] on textarea "Thank you for subscribing! 🌸 You’re now part of the Rainbow Hospital & Research…" at bounding box center [583, 244] width 406 height 73
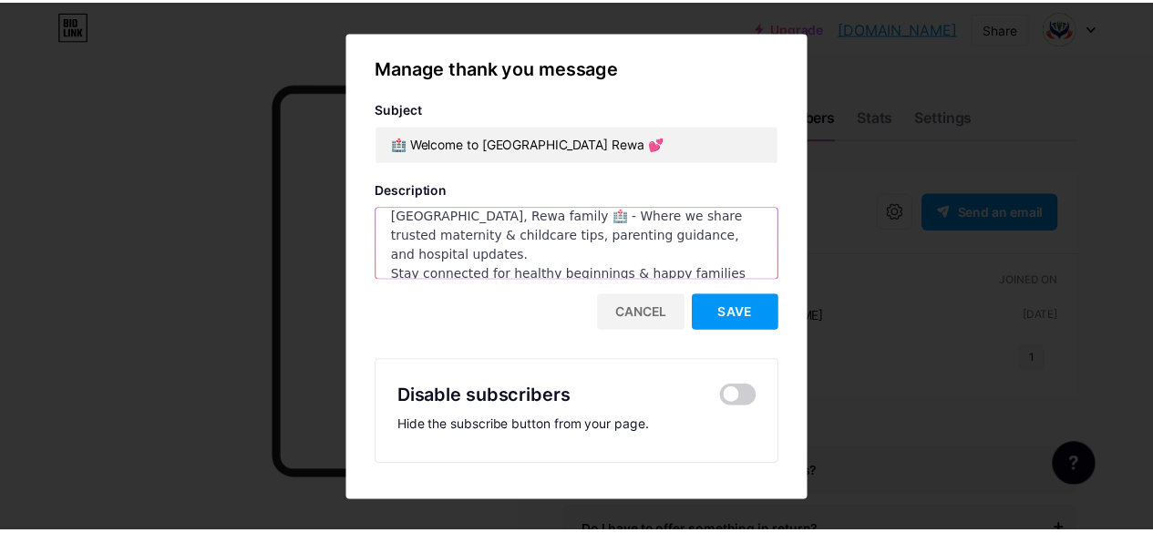
scroll to position [46, 0]
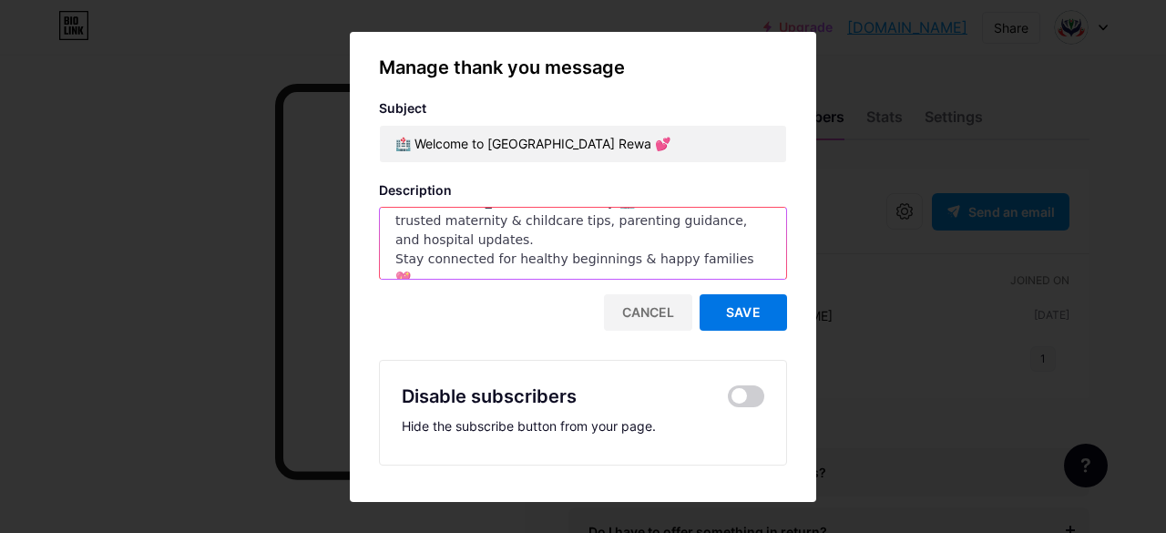
type textarea "Thank you for subscribing! 🌸 You’re now part of the Rainbow Hospital & Research…"
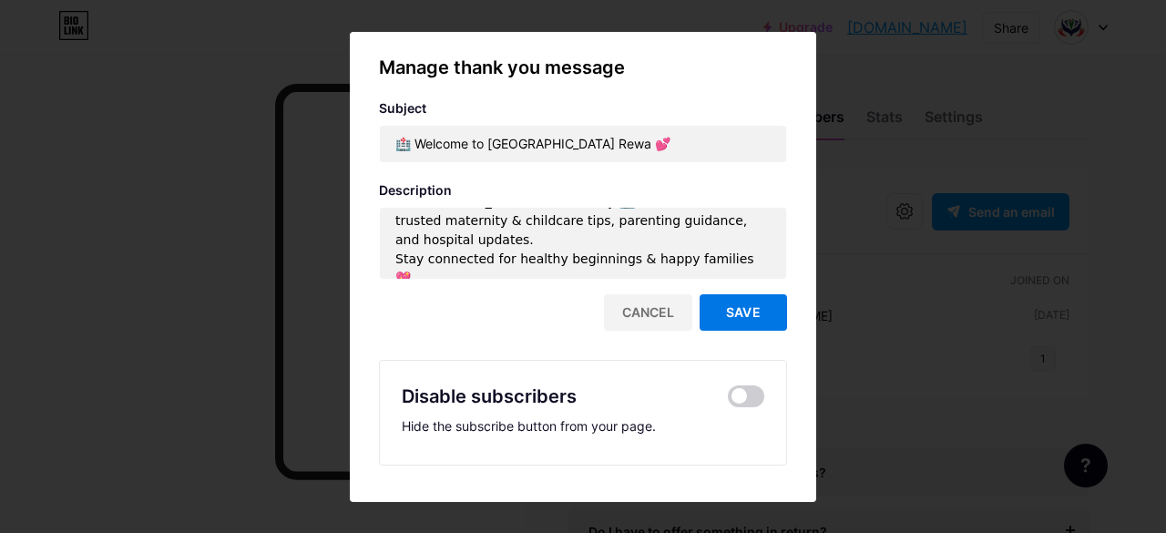
click at [734, 311] on span "Save" at bounding box center [743, 311] width 35 height 15
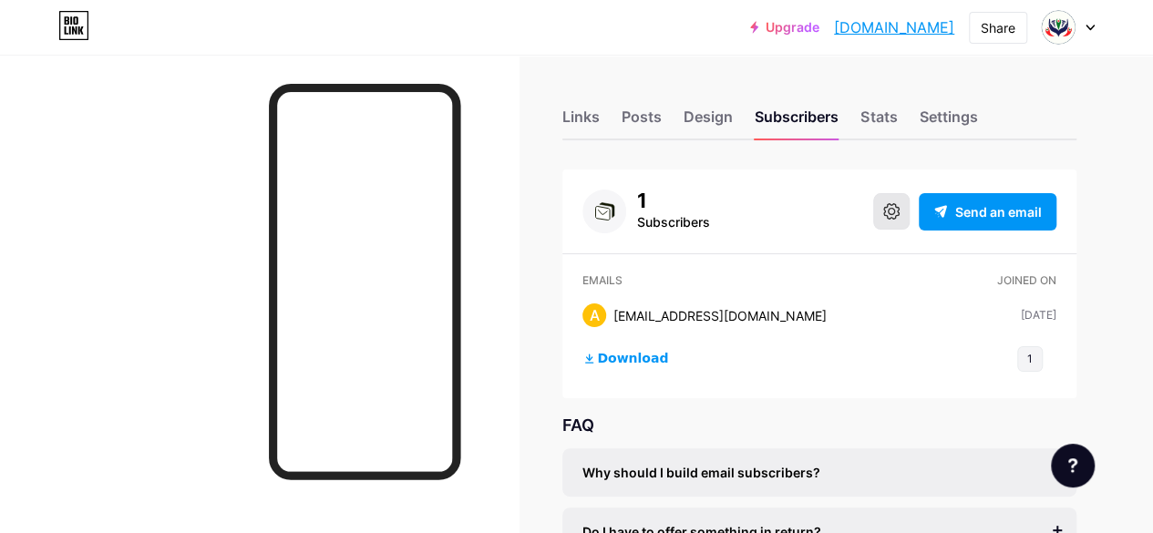
click at [879, 218] on button at bounding box center [891, 211] width 36 height 36
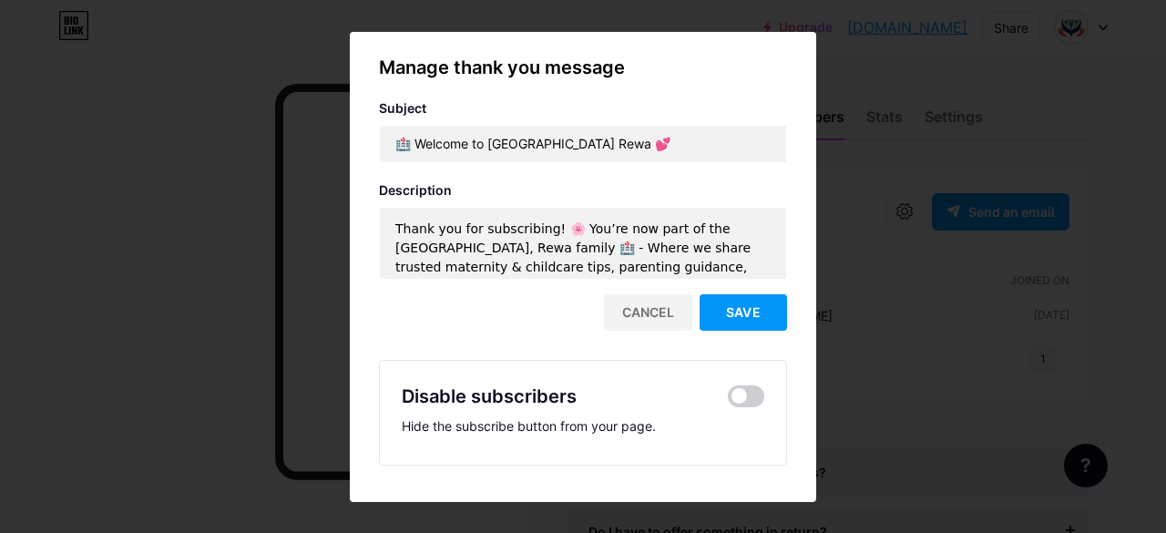
click at [219, 188] on div at bounding box center [583, 266] width 1166 height 533
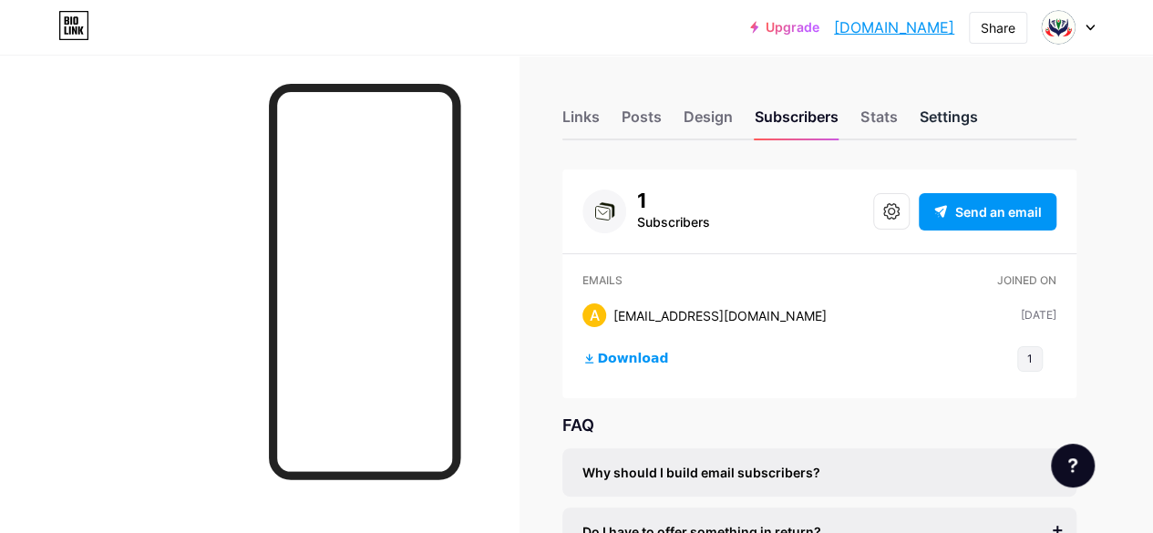
click at [942, 123] on div "Settings" at bounding box center [948, 122] width 58 height 33
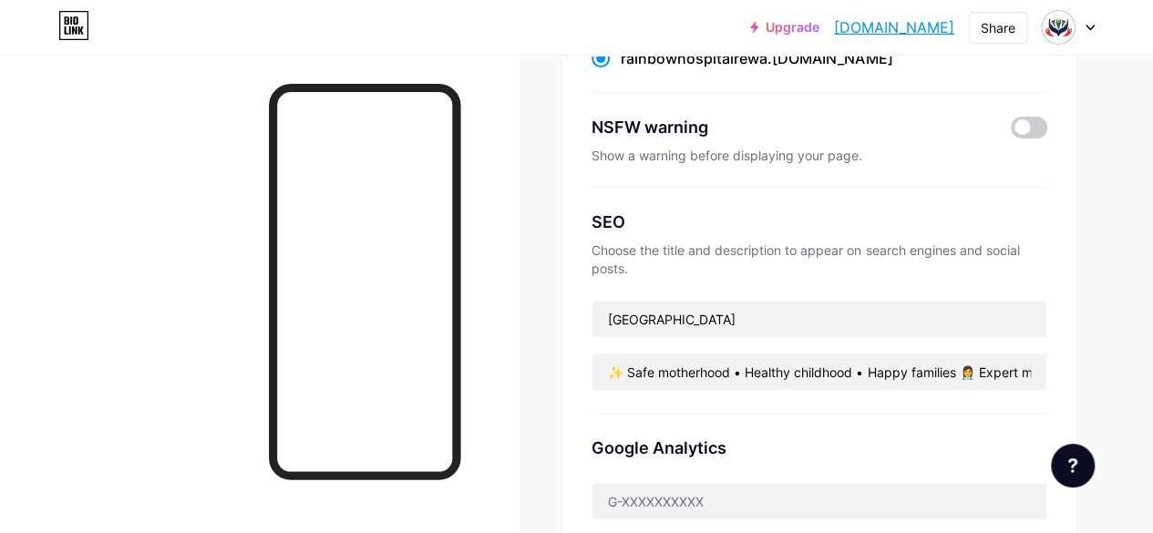
scroll to position [282, 0]
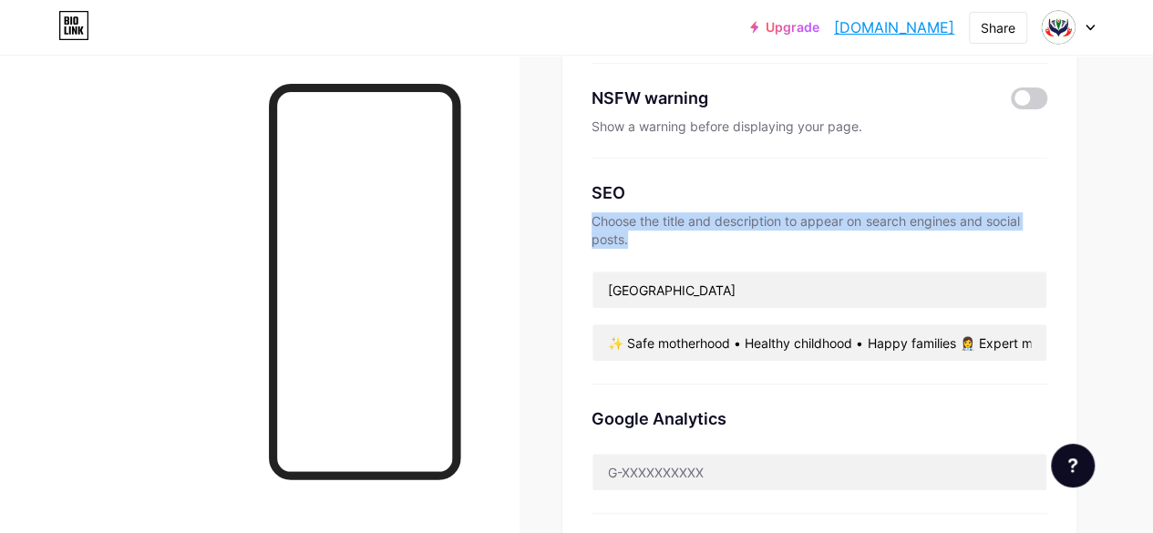
drag, startPoint x: 601, startPoint y: 220, endPoint x: 640, endPoint y: 236, distance: 41.6
click at [640, 236] on div "Choose the title and description to appear on search engines and social posts." at bounding box center [819, 230] width 456 height 36
copy div "Choose the title and description to appear on search engines and social posts."
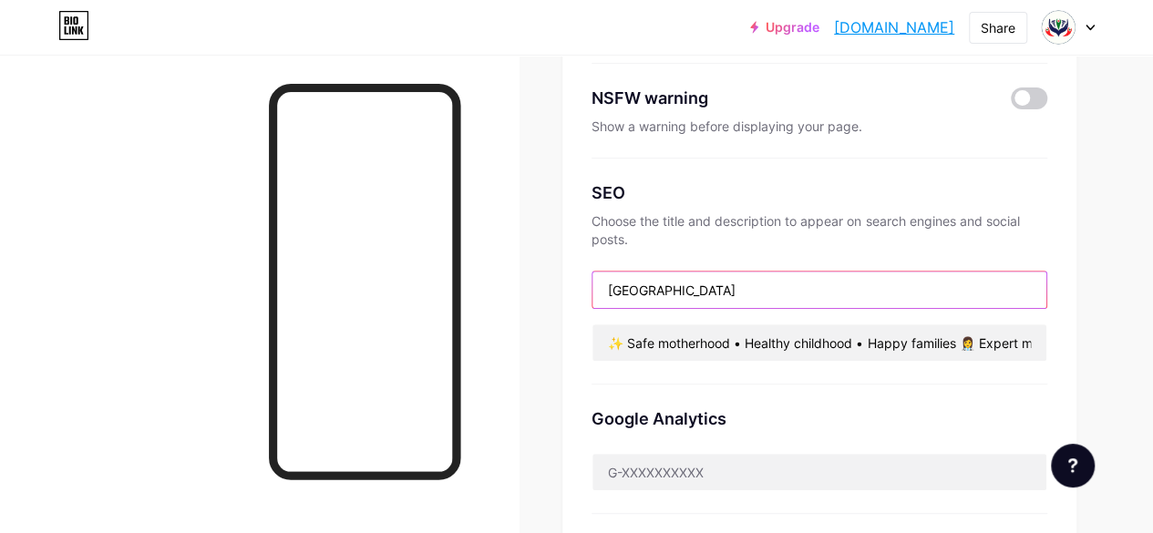
click at [866, 291] on input "Rainbow Hospital & Research Centre" at bounding box center [819, 290] width 454 height 36
type input "R"
paste input "🏥 Rainbow Hospital & Research Centre, Rewa | Maternity & Childcare"
type input "🏥 Rainbow Hospital & Research Centre, Rewa | Maternity & Childcare"
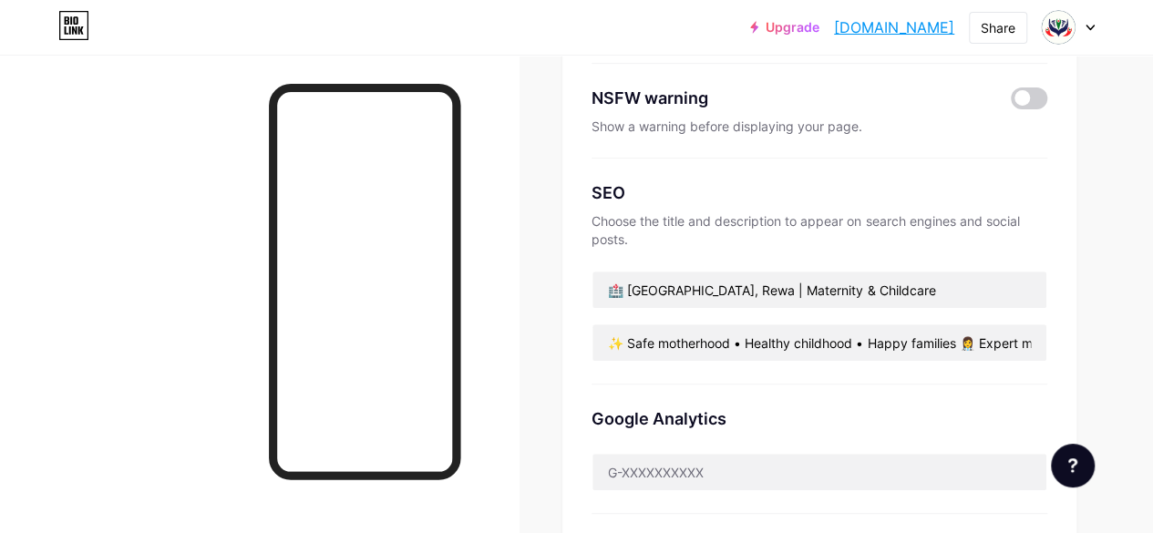
scroll to position [0, 0]
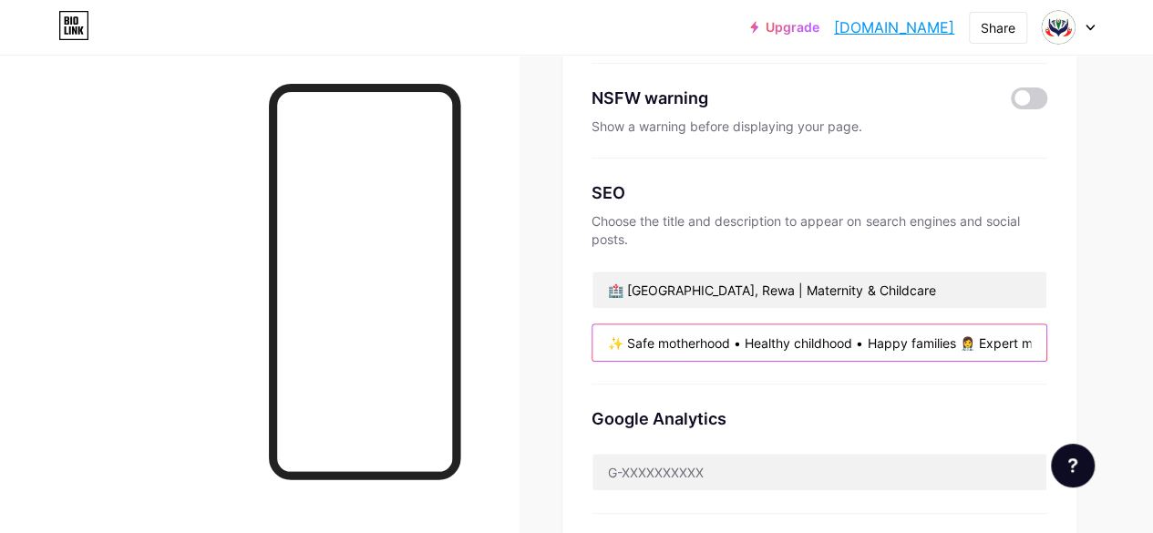
click at [865, 344] on input "✨ Safe motherhood • Healthy childhood • Happy families 👩‍⚕️ Expert maternity & …" at bounding box center [819, 342] width 454 height 36
paste input "Trusted maternity & childcare hospital in Rewa 🌈 Expert doctors, pregnancy care…"
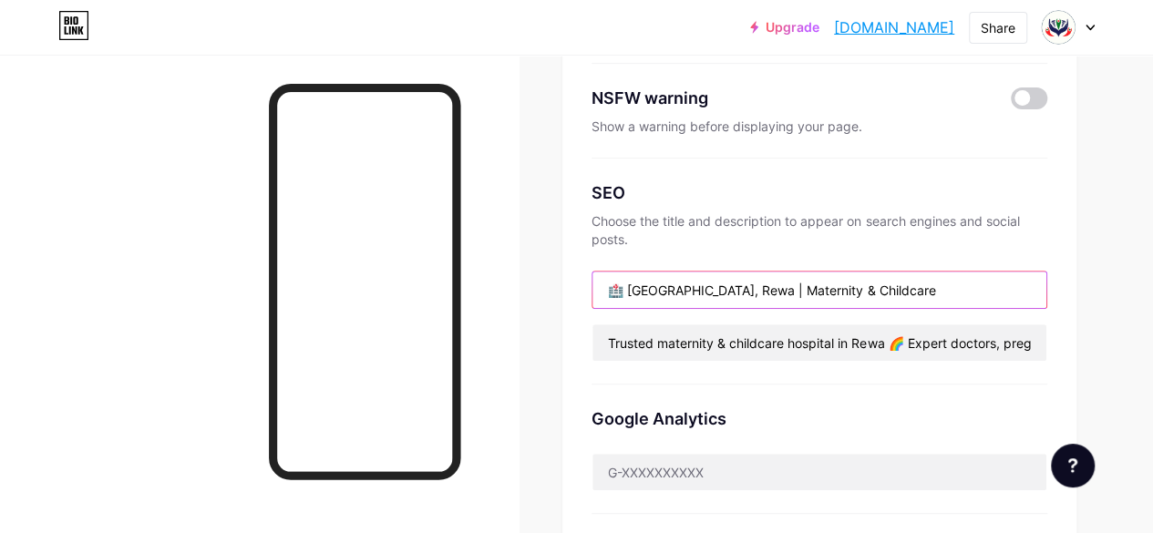
drag, startPoint x: 629, startPoint y: 294, endPoint x: 615, endPoint y: 290, distance: 14.4
click at [615, 290] on input "🏥 Rainbow Hospital & Research Centre, Rewa | Maternity & Childcare" at bounding box center [819, 290] width 454 height 36
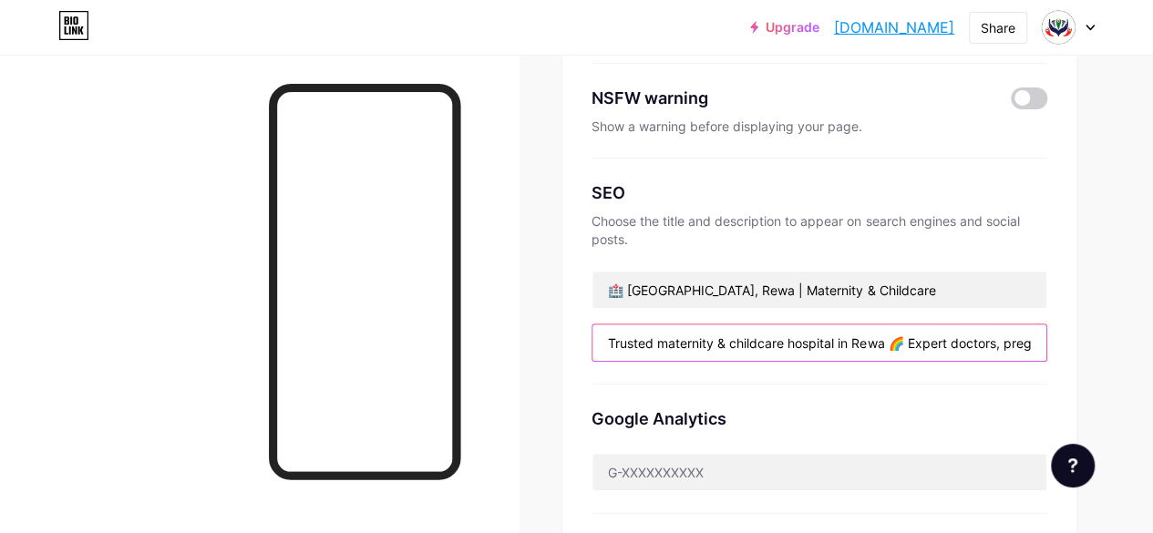
click at [910, 344] on input "Trusted maternity & childcare hospital in Rewa 🌈 Expert doctors, pregnancy care…" at bounding box center [819, 342] width 454 height 36
paste input "🏥"
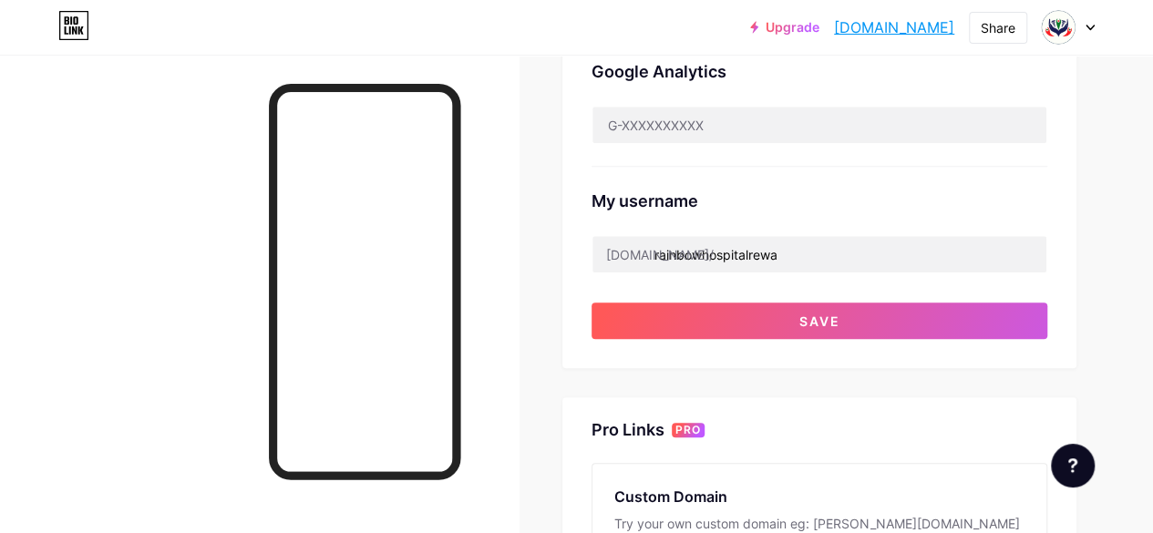
scroll to position [647, 0]
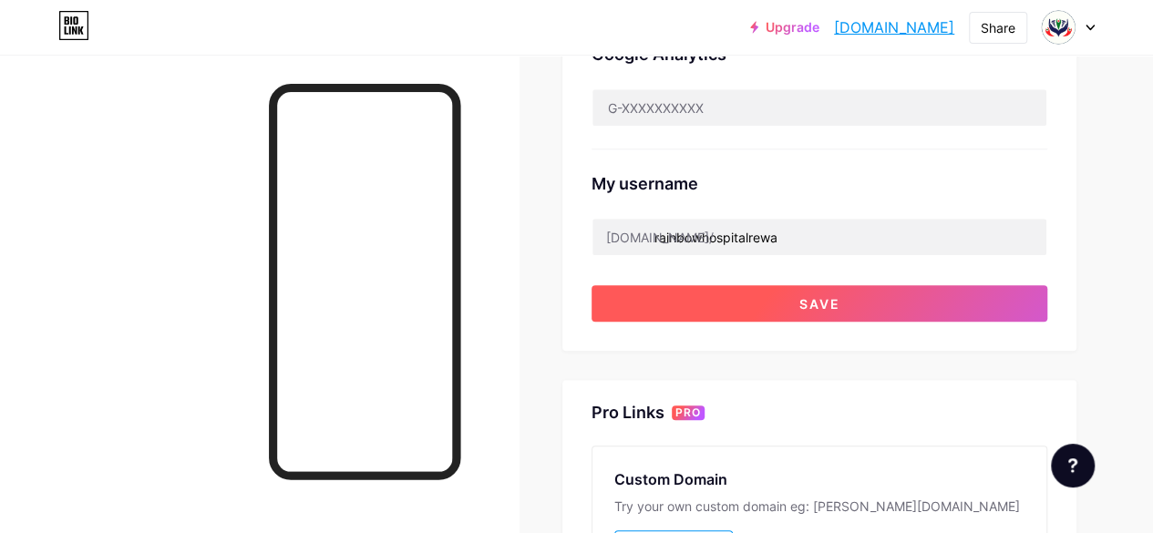
type input "Trusted maternity & childcare hospital in Rewa 🏥 Expert doctors, pregnancy care…"
click at [844, 285] on button "Save" at bounding box center [819, 303] width 456 height 36
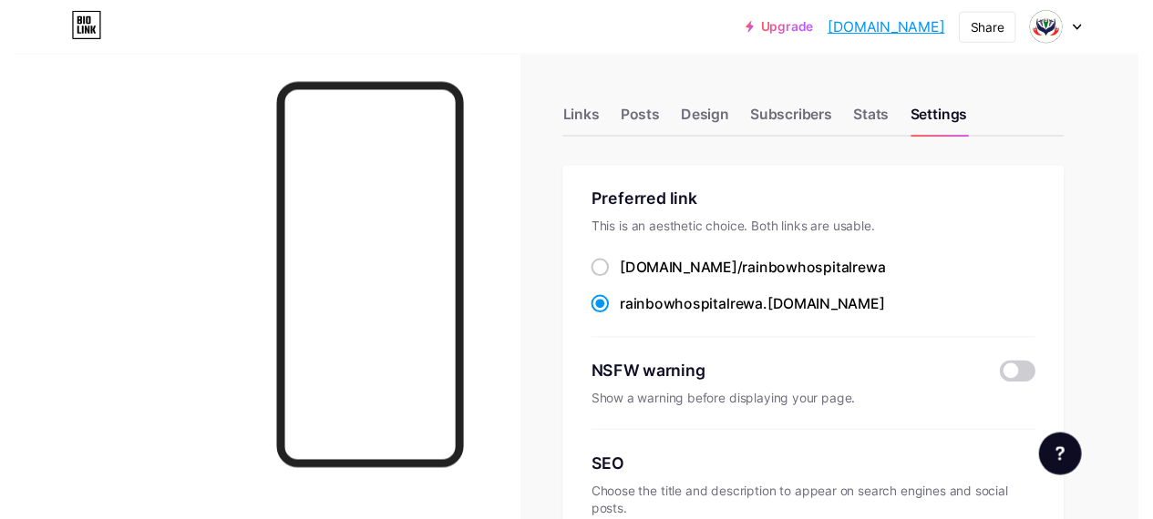
scroll to position [0, 0]
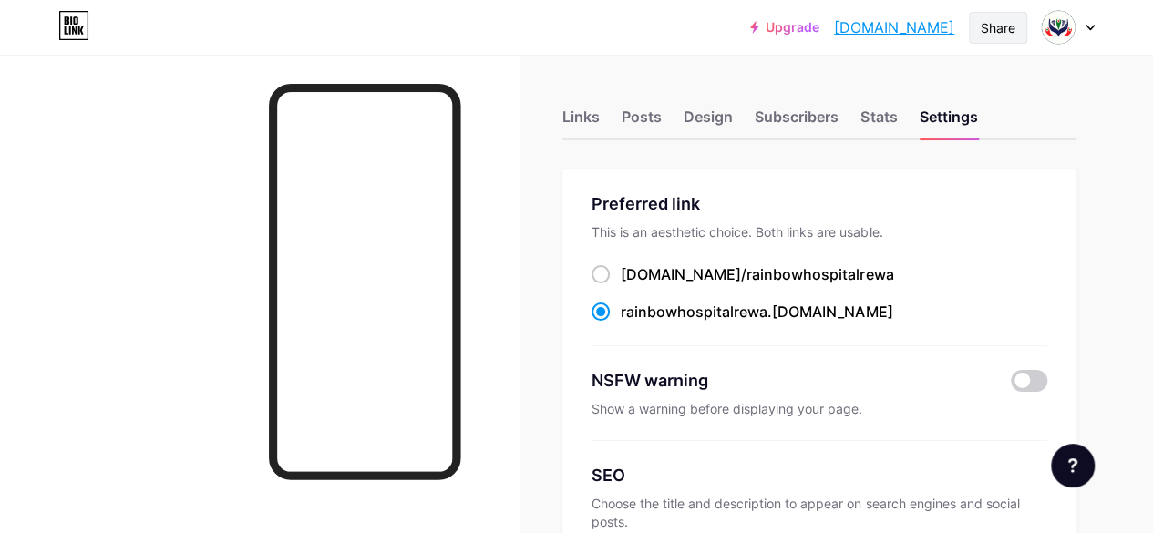
click at [1004, 25] on div "Share" at bounding box center [997, 27] width 35 height 19
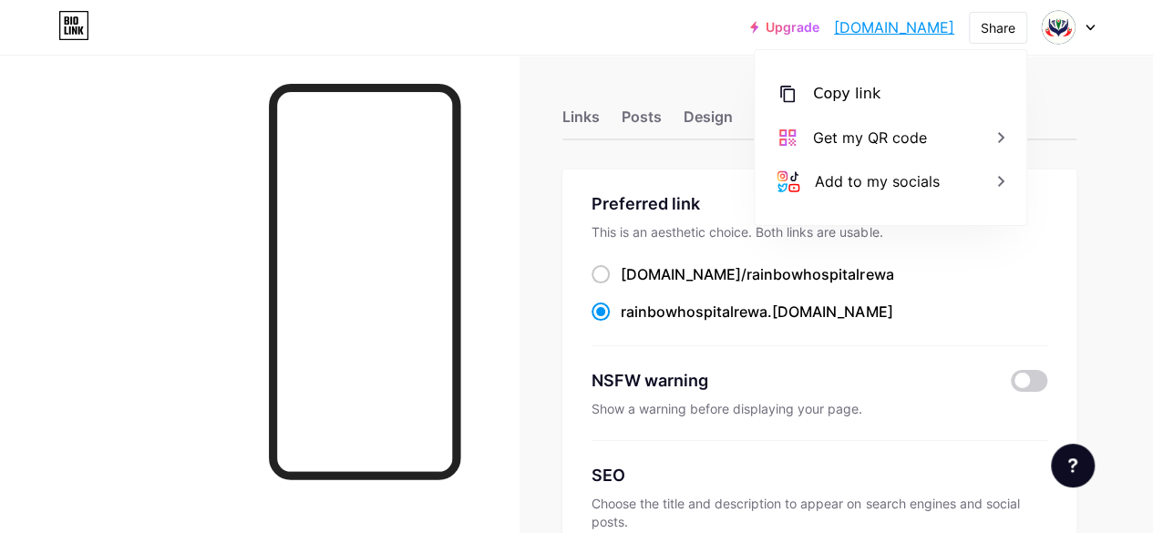
click at [504, 230] on div at bounding box center [259, 321] width 518 height 533
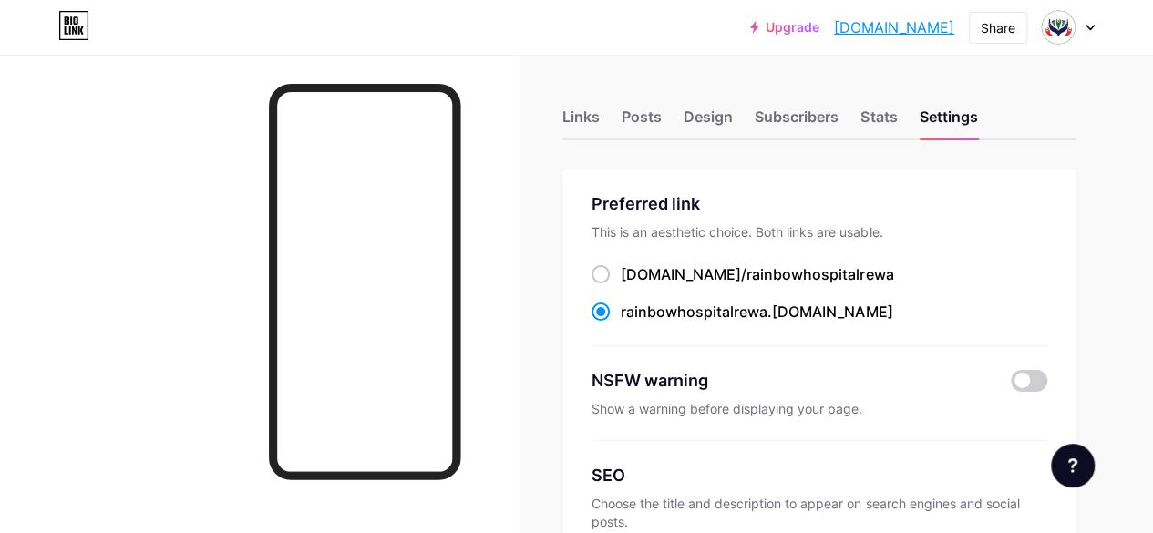
click at [221, 229] on div at bounding box center [259, 321] width 518 height 533
click at [592, 121] on div "Links" at bounding box center [580, 122] width 37 height 33
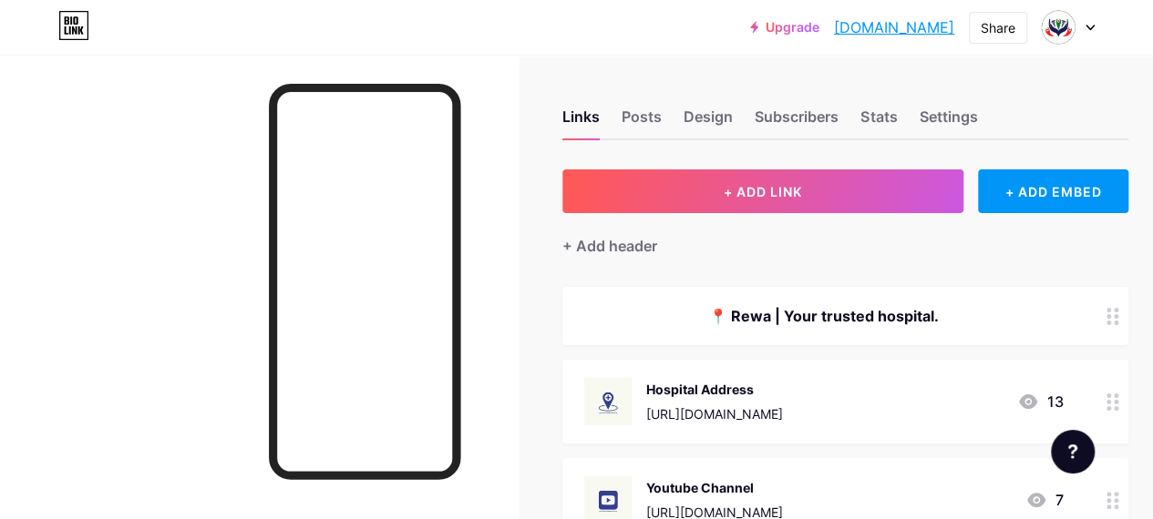
click at [171, 272] on div at bounding box center [259, 314] width 518 height 519
click at [720, 111] on div "Design" at bounding box center [707, 122] width 49 height 33
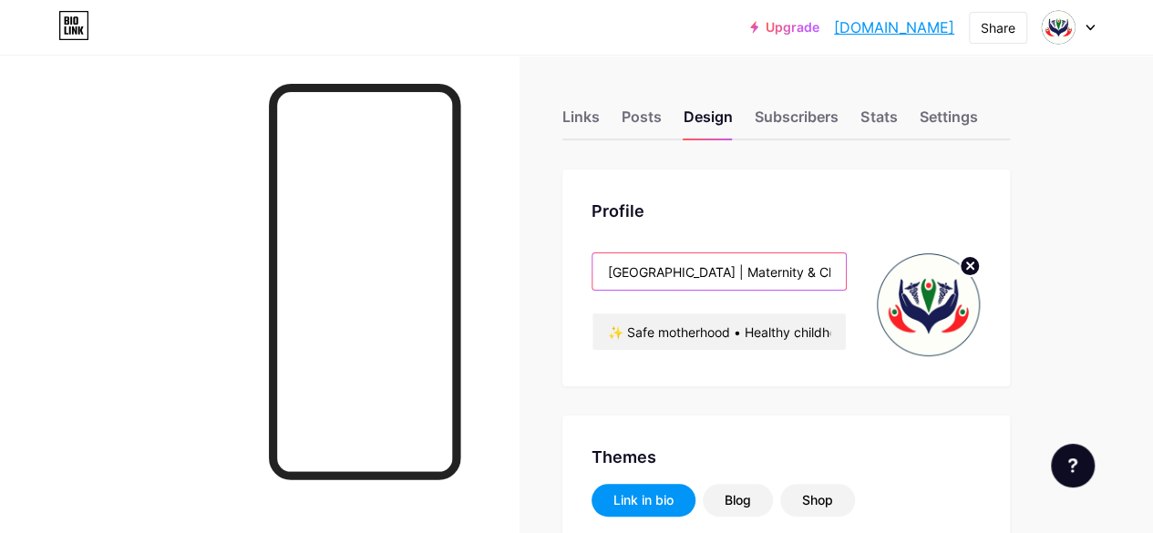
click at [846, 276] on input "[GEOGRAPHIC_DATA] | Maternity & Childcare" at bounding box center [718, 271] width 253 height 36
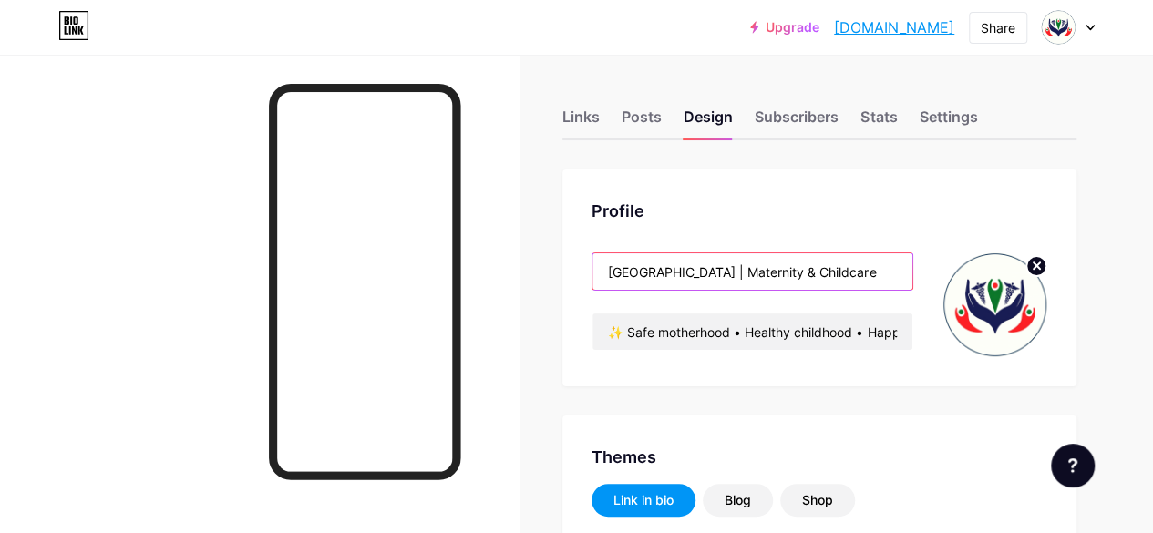
type input "#1d3d5f"
type input "#000000"
